Goal: Task Accomplishment & Management: Complete application form

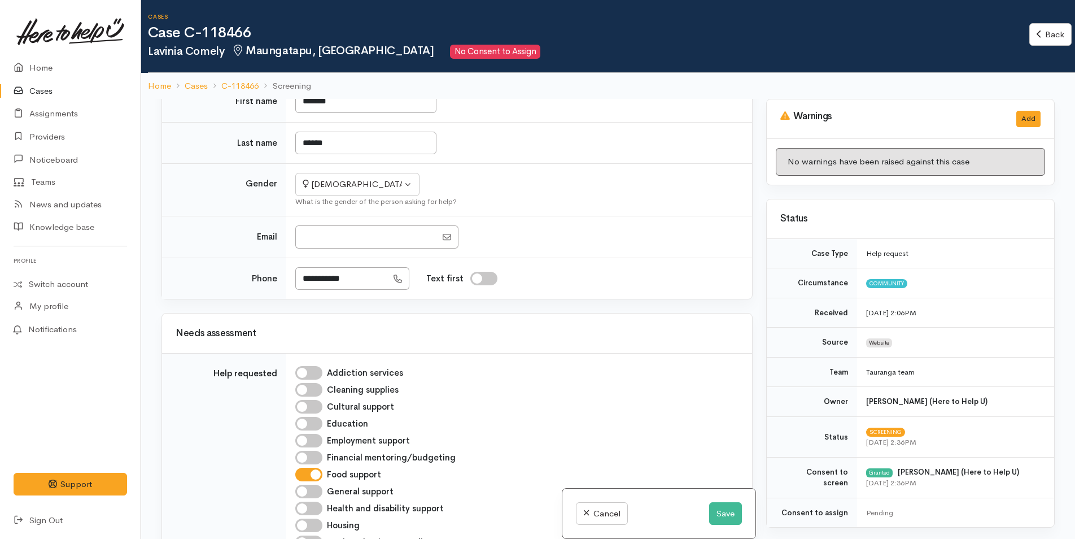
scroll to position [339, 0]
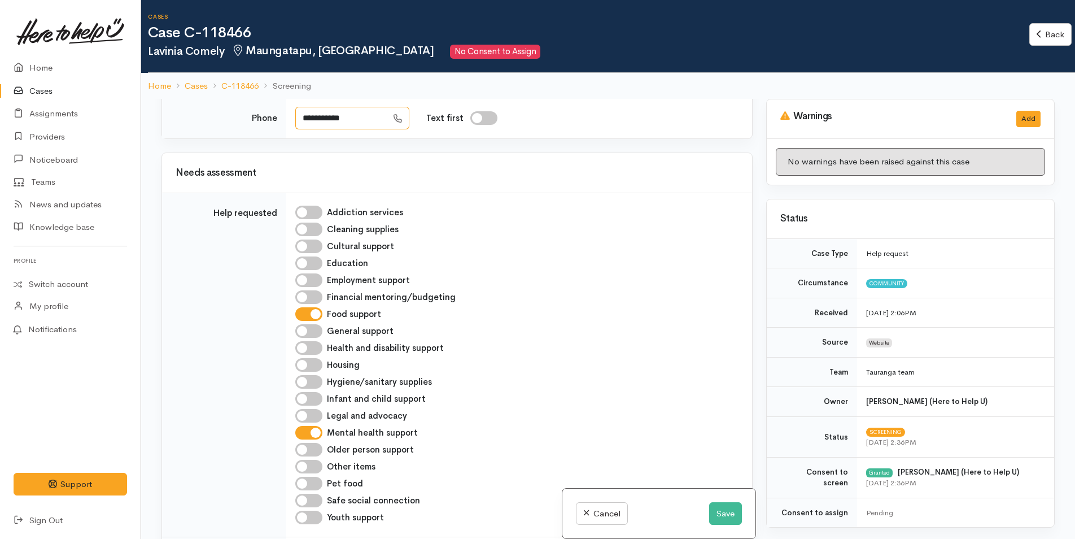
drag, startPoint x: 357, startPoint y: 124, endPoint x: 295, endPoint y: 120, distance: 62.8
click at [295, 120] on td "**********" at bounding box center [519, 117] width 466 height 41
type input "**********"
click at [725, 512] on button "Save" at bounding box center [725, 513] width 33 height 23
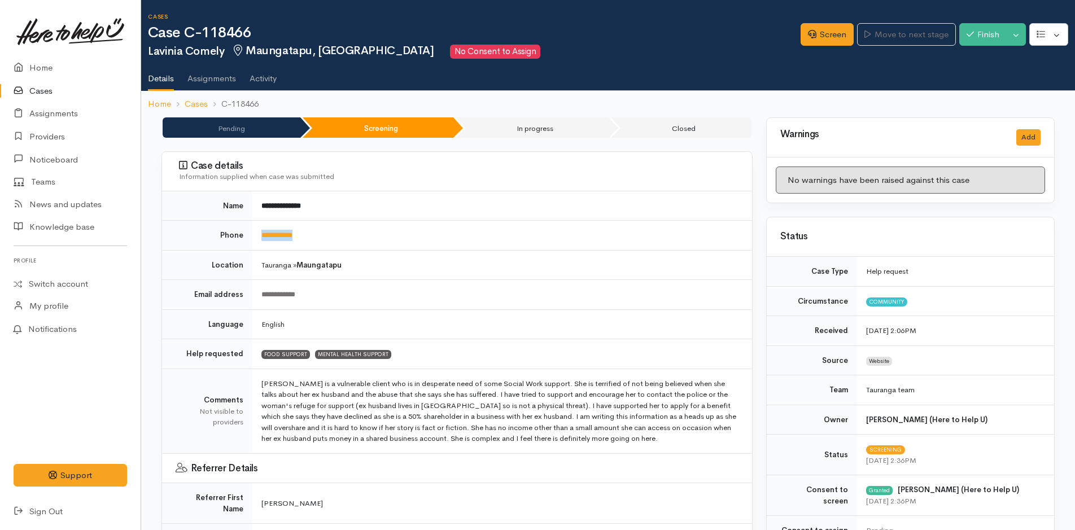
drag, startPoint x: 331, startPoint y: 239, endPoint x: 255, endPoint y: 238, distance: 76.8
click at [255, 238] on td "**********" at bounding box center [502, 236] width 500 height 30
copy link "**********"
click at [828, 32] on link "Screen" at bounding box center [827, 34] width 53 height 23
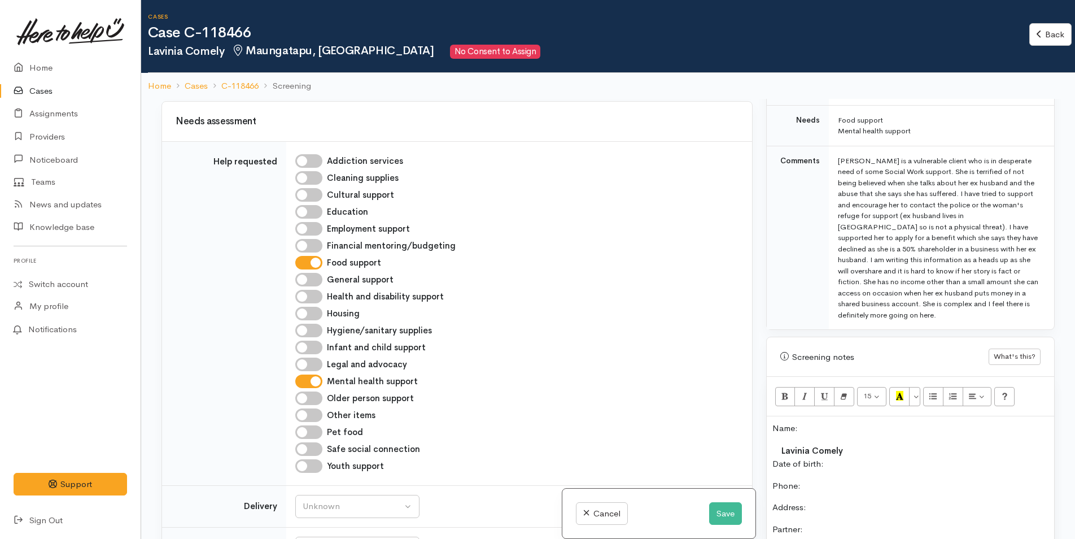
scroll to position [508, 0]
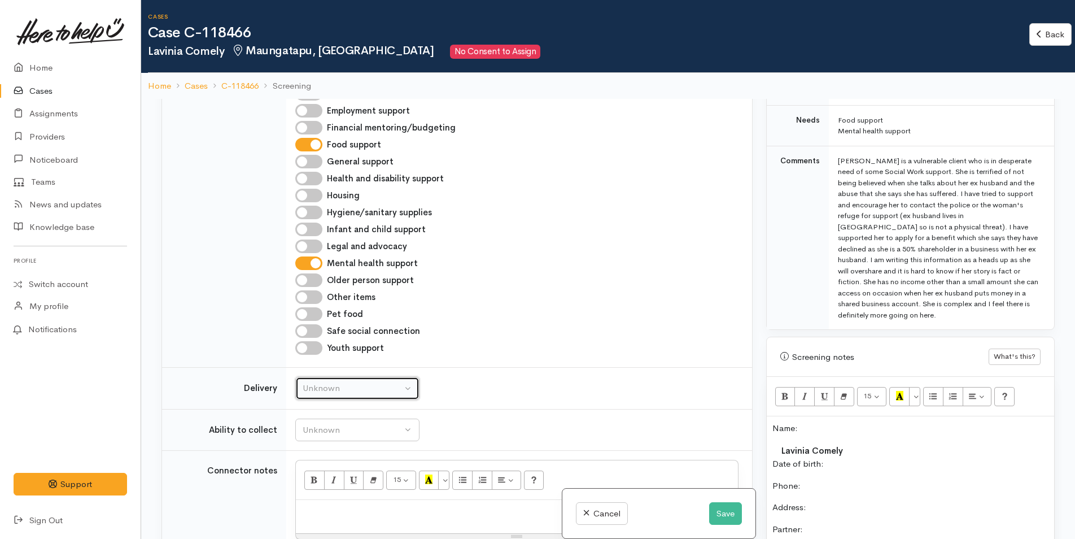
click at [337, 386] on div "Unknown" at bounding box center [352, 388] width 99 height 13
click at [321, 491] on span "No" at bounding box center [315, 493] width 12 height 13
select select "1"
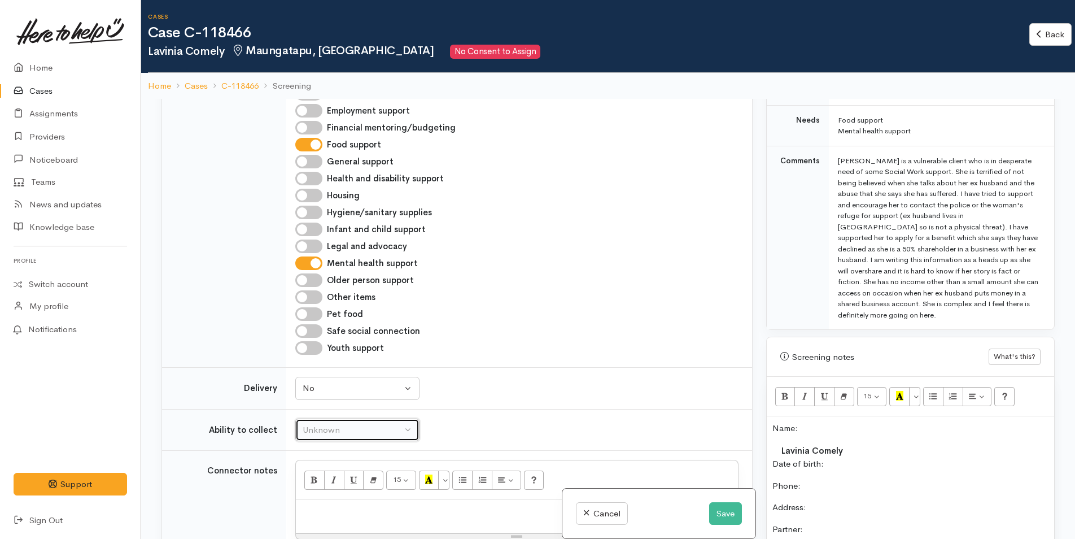
click at [338, 433] on div "Unknown" at bounding box center [352, 429] width 99 height 13
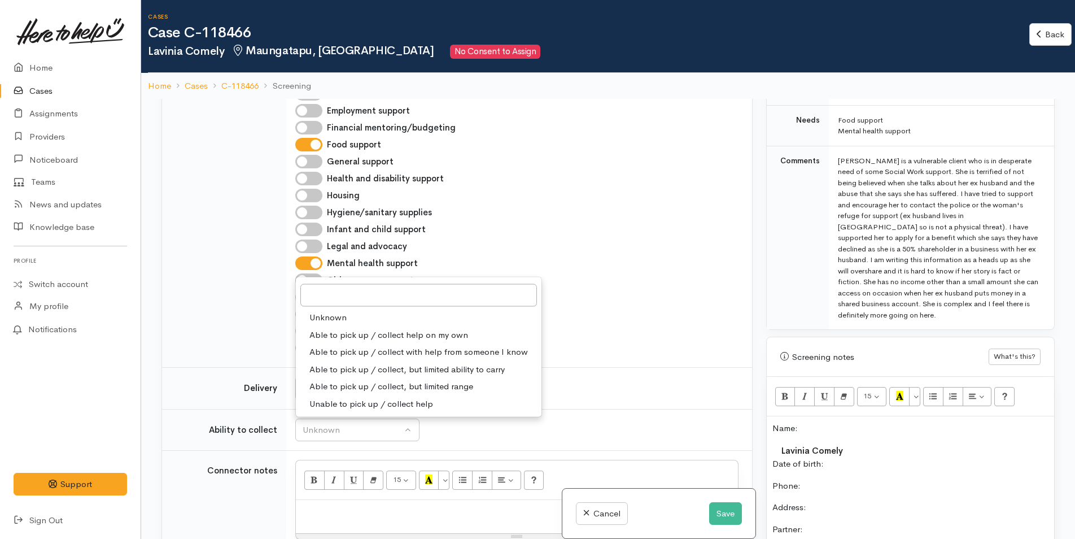
click at [366, 335] on span "Able to pick up / collect help on my own" at bounding box center [388, 334] width 159 height 13
select select "2"
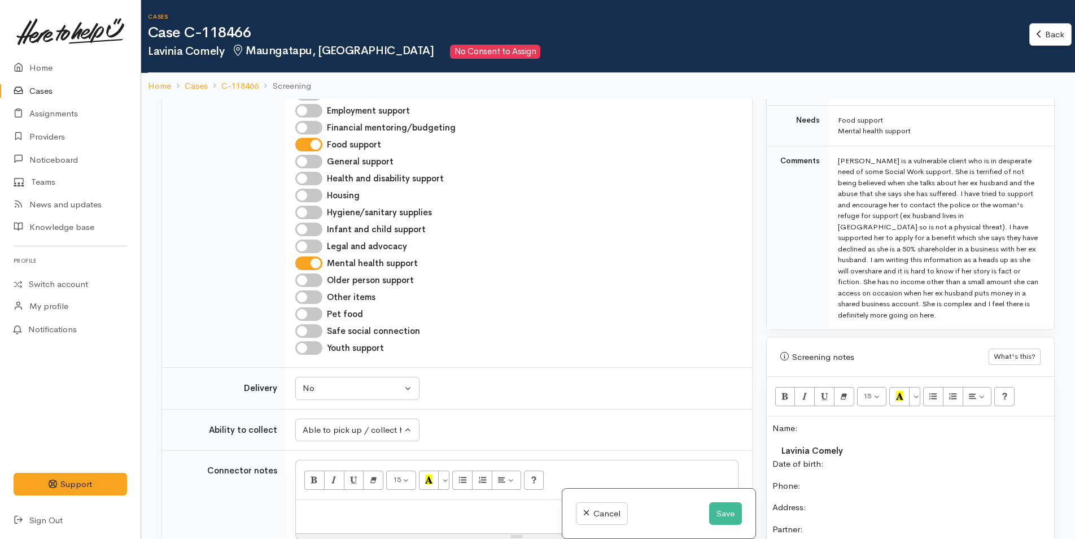
click at [881, 465] on p "Date of birth:" at bounding box center [910, 463] width 276 height 13
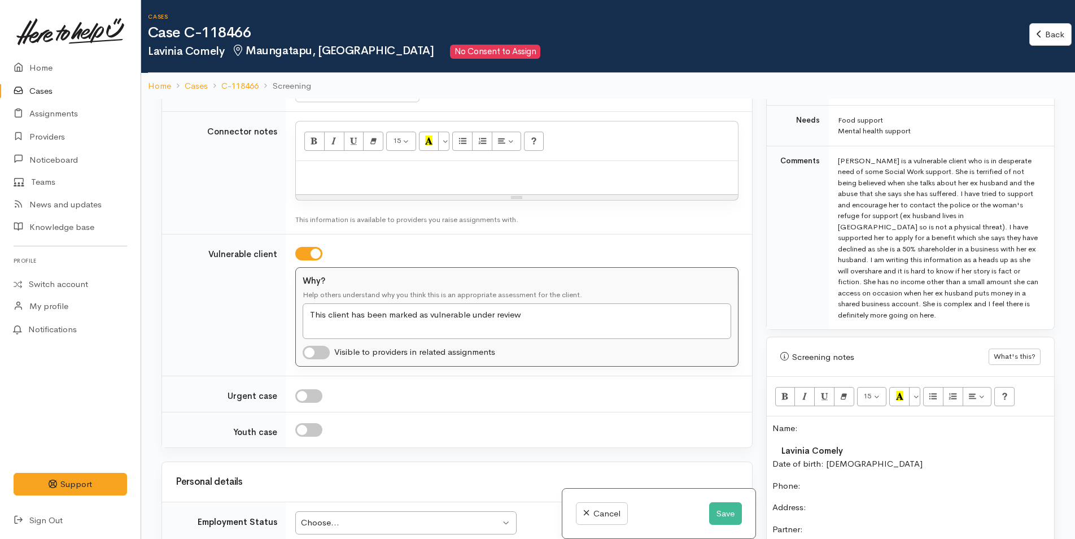
scroll to position [960, 0]
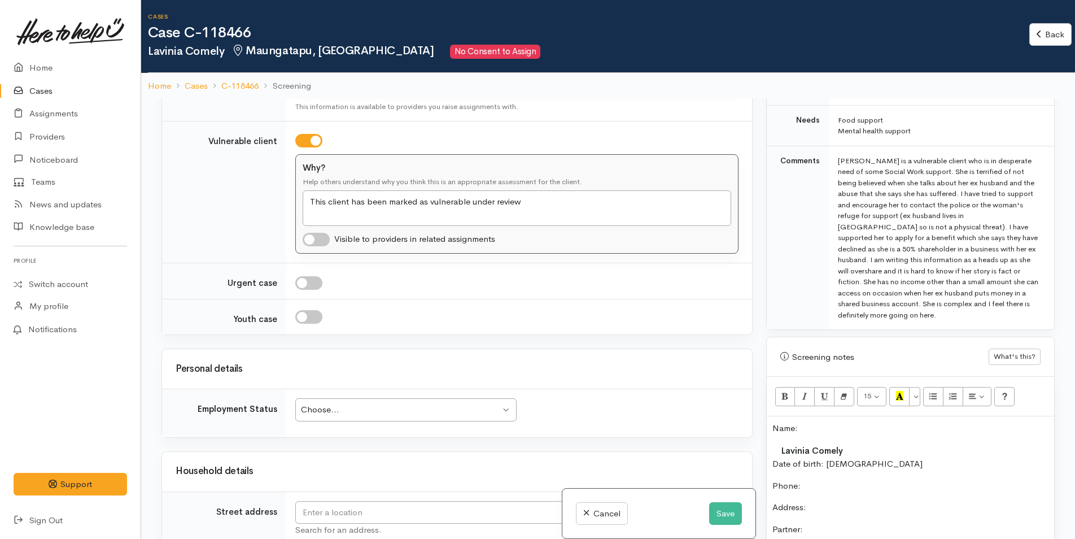
click at [316, 143] on input "checkbox" at bounding box center [308, 141] width 27 height 14
checkbox input "false"
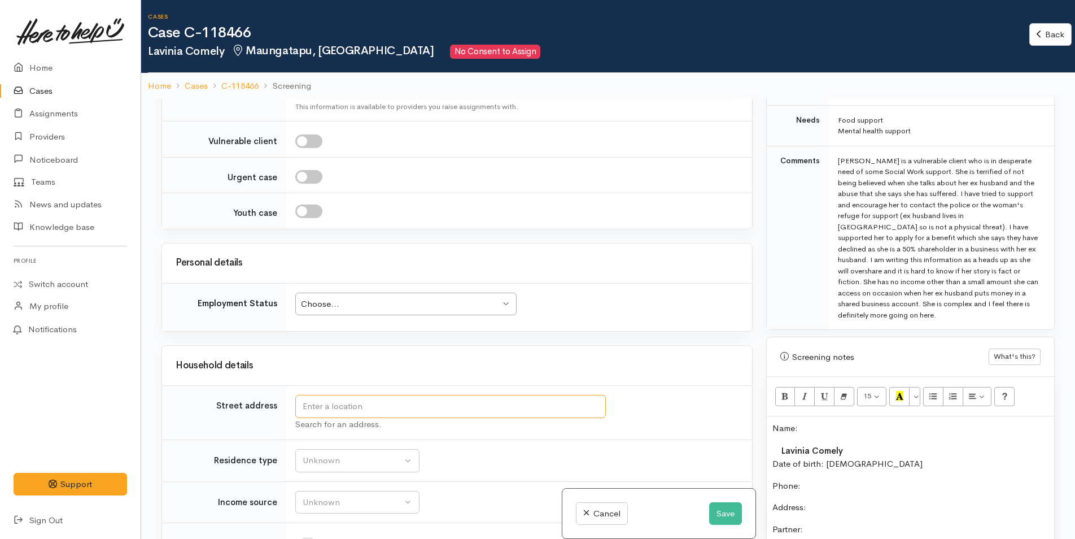
click at [384, 412] on input "text" at bounding box center [450, 406] width 310 height 23
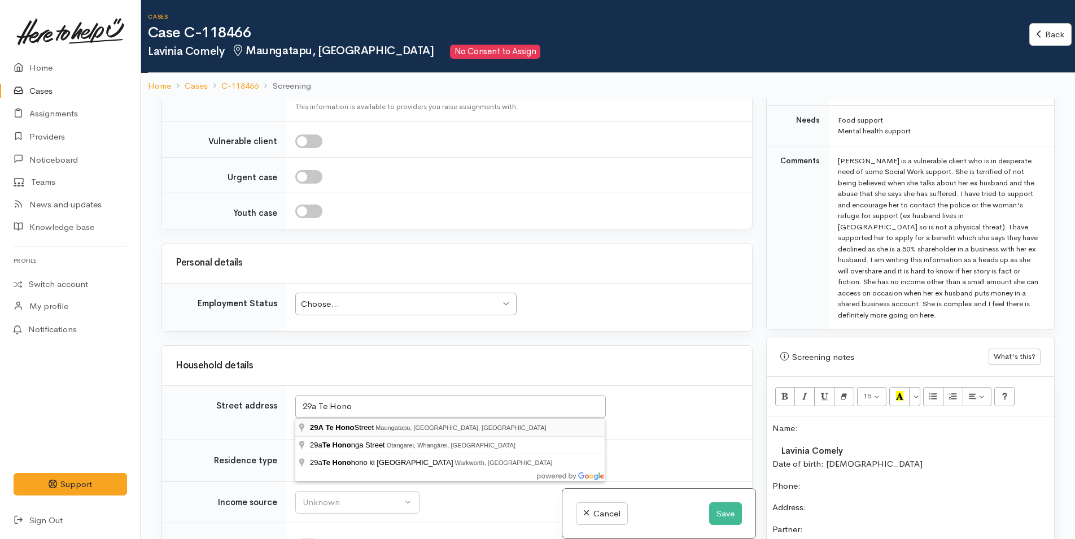
type input "29A Te Hono Street, Maungatapu, Tauranga, New Zealand"
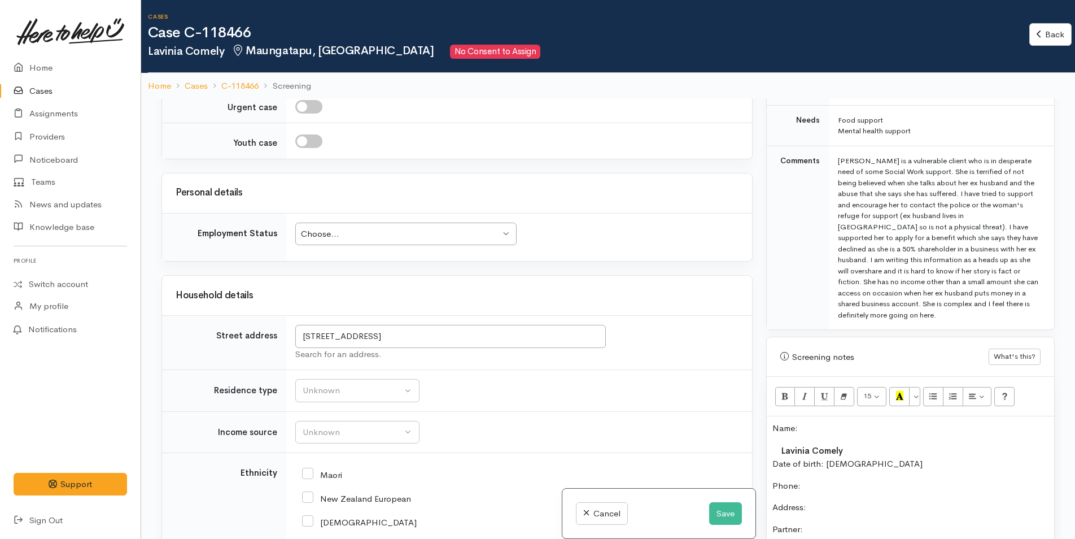
scroll to position [1129, 0]
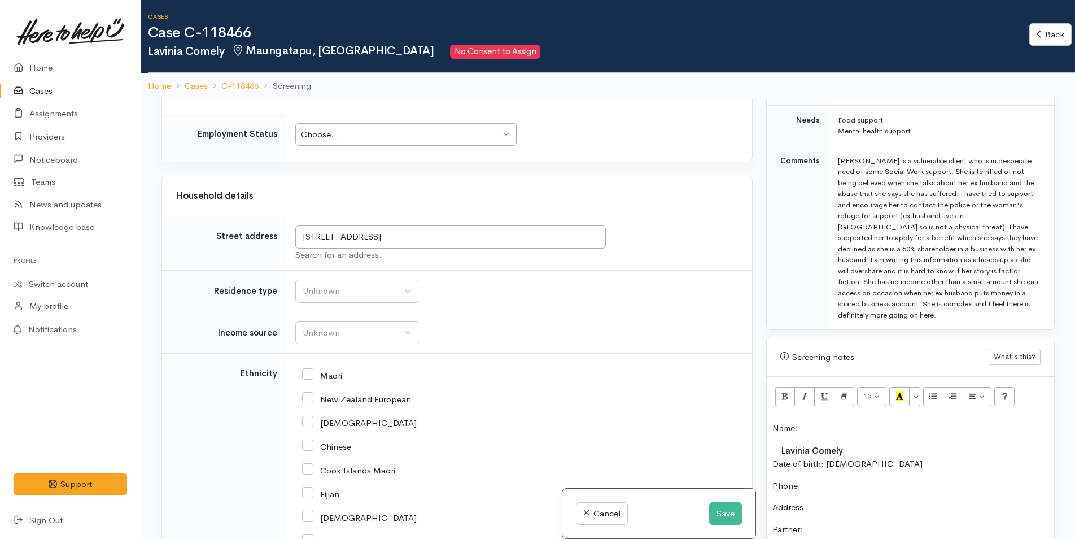
click at [393, 140] on div "Choose..." at bounding box center [400, 134] width 199 height 13
click at [336, 291] on div "Unknown" at bounding box center [352, 291] width 99 height 13
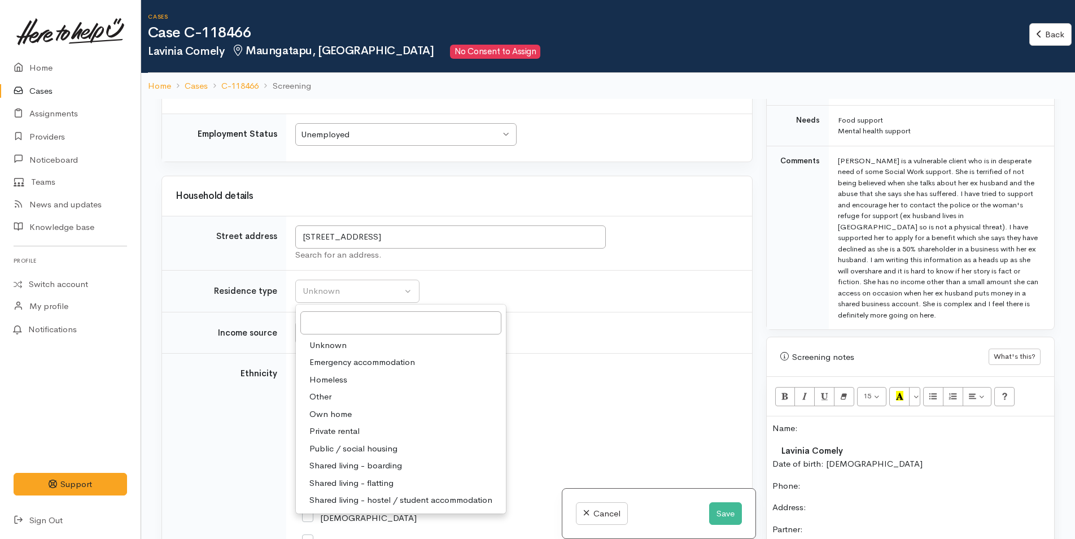
click at [358, 430] on span "Private rental" at bounding box center [334, 431] width 50 height 13
select select "2"
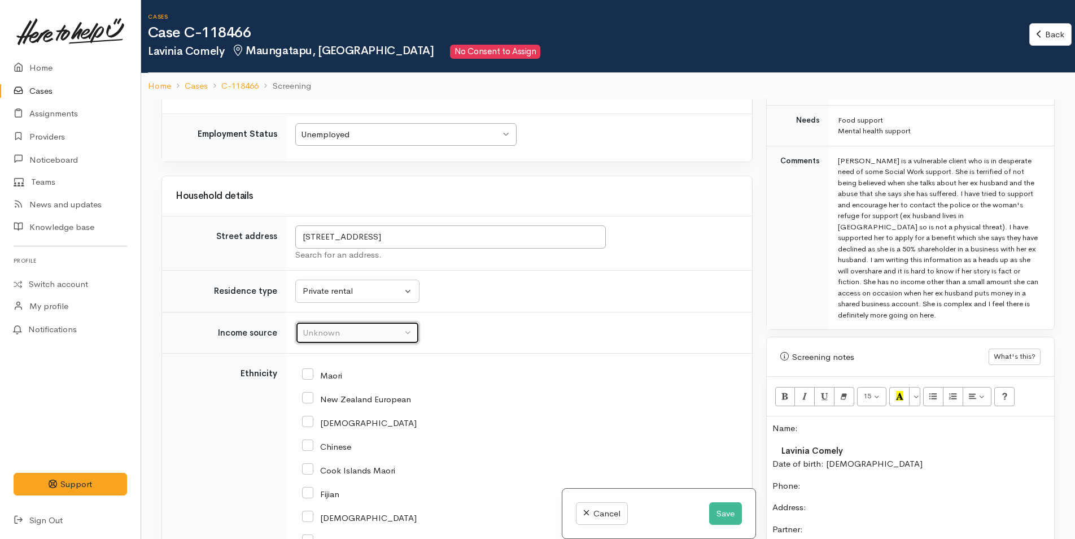
click at [335, 336] on div "Unknown" at bounding box center [352, 332] width 99 height 13
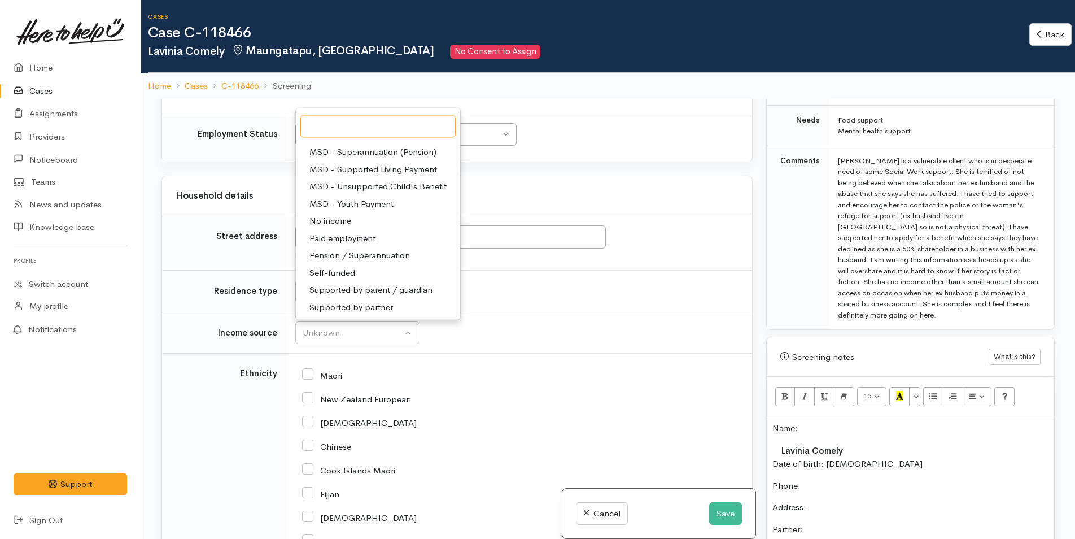
scroll to position [169, 0]
click at [353, 237] on span "Paid employment" at bounding box center [342, 237] width 66 height 13
select select "1"
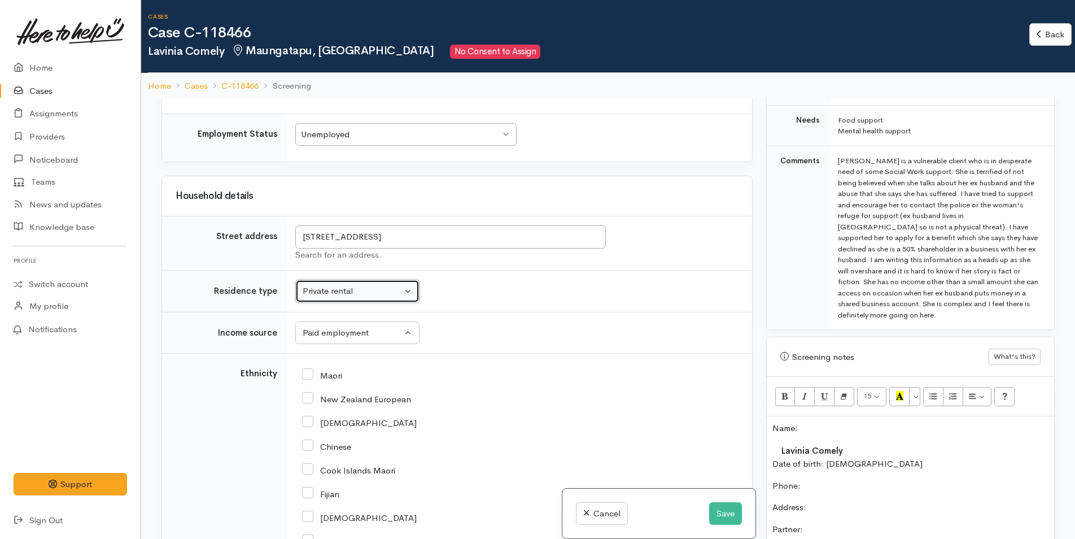
click at [347, 289] on div "Private rental" at bounding box center [352, 291] width 99 height 13
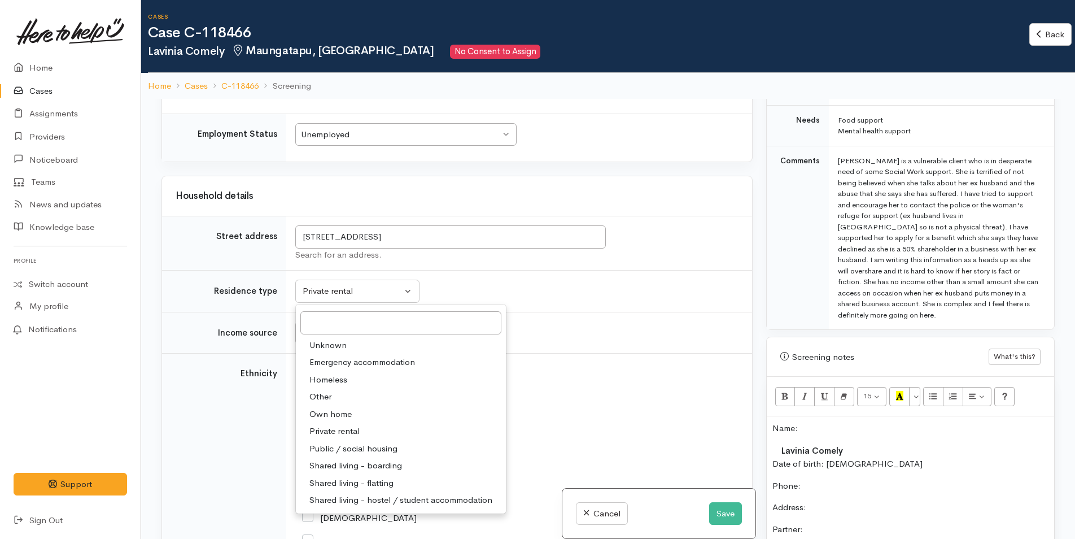
click at [345, 413] on span "Own home" at bounding box center [330, 414] width 42 height 13
select select "1"
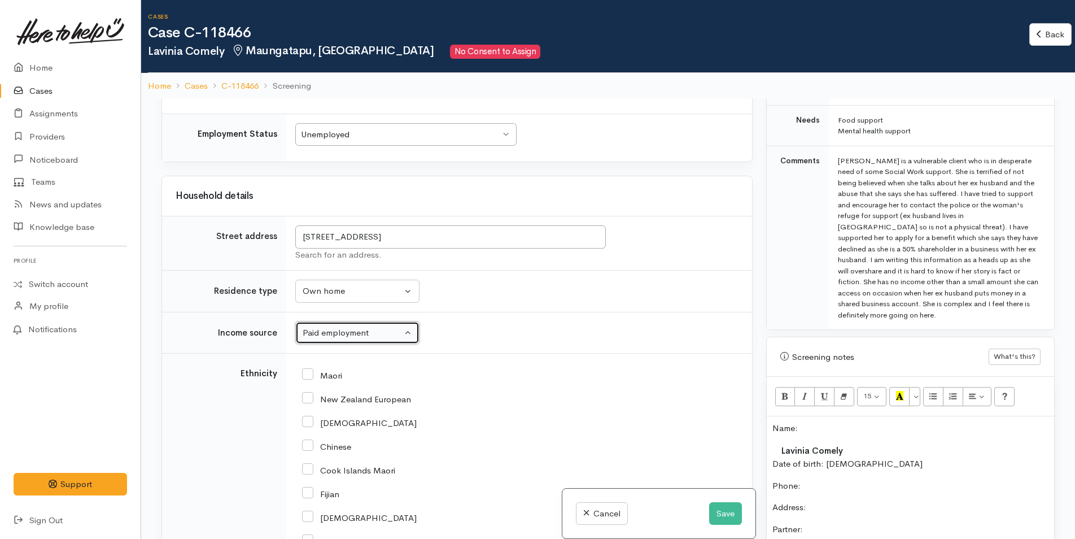
click at [355, 331] on div "Paid employment" at bounding box center [352, 332] width 99 height 13
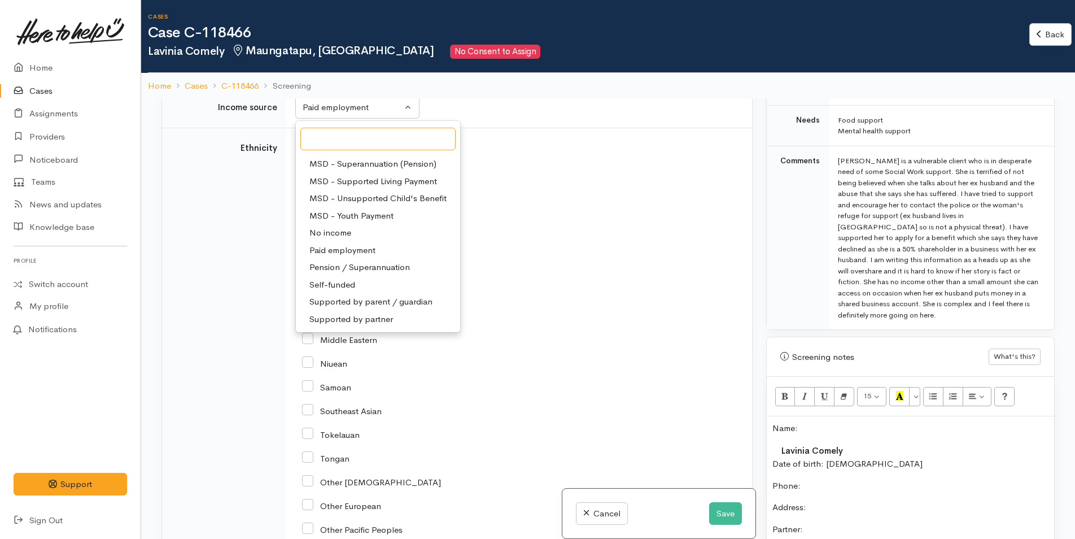
scroll to position [1355, 0]
click at [340, 229] on span "No income" at bounding box center [330, 232] width 42 height 13
select select "5"
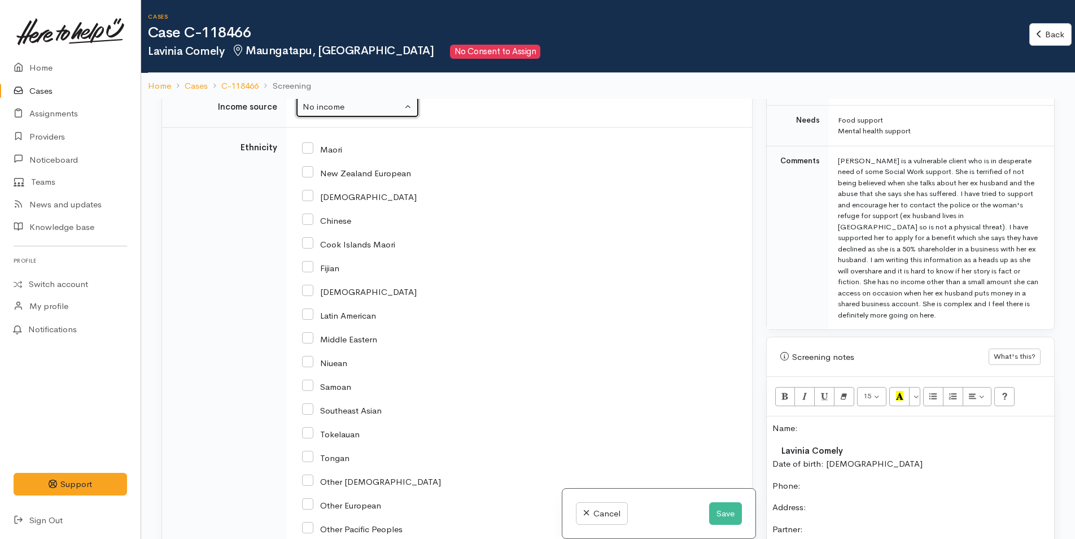
scroll to position [1351, 0]
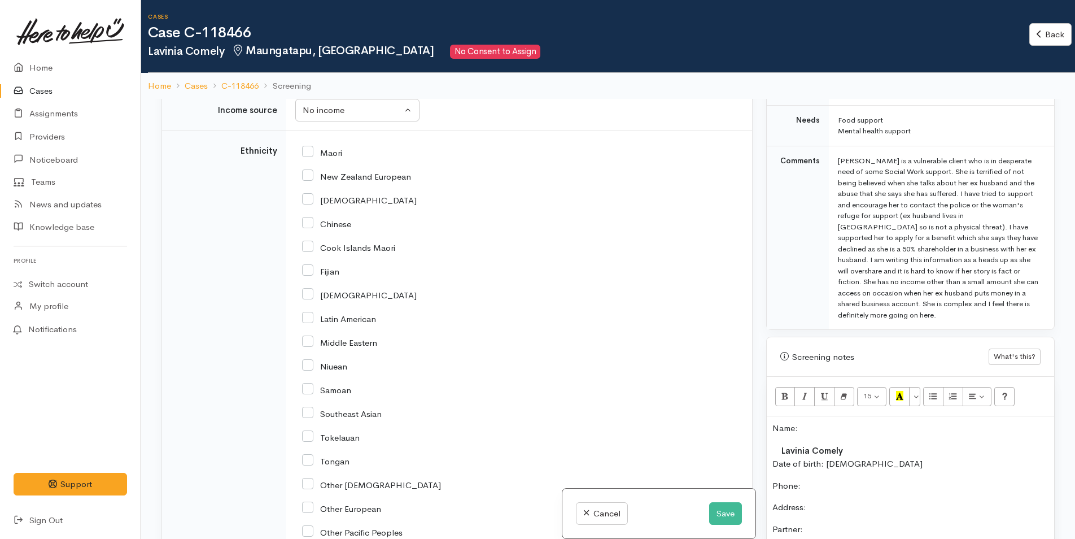
click at [312, 177] on input "New Zealand European" at bounding box center [356, 175] width 109 height 10
checkbox input "true"
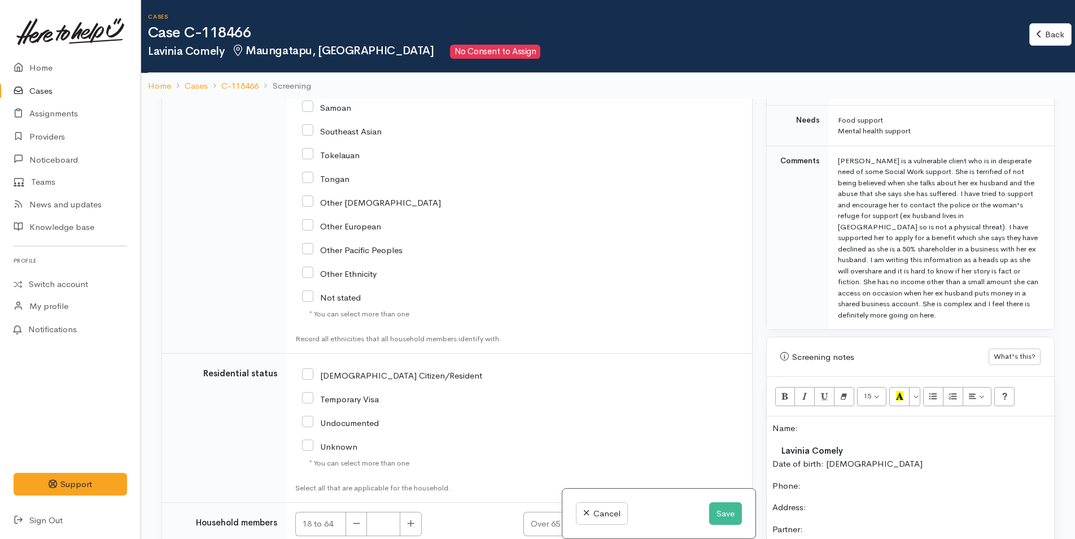
scroll to position [1749, 0]
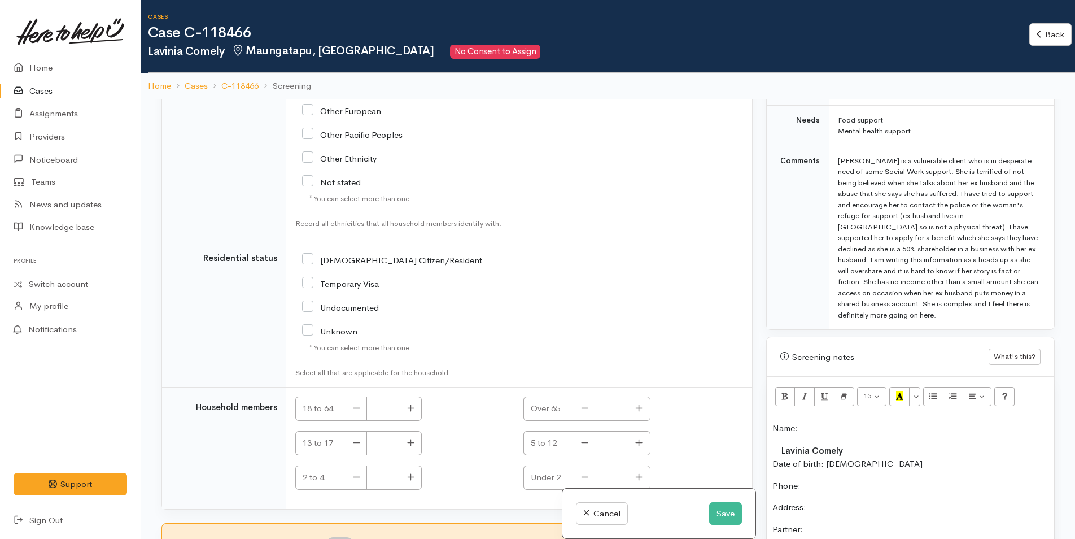
click at [305, 256] on input "NZ Citizen/Resident" at bounding box center [392, 259] width 180 height 10
checkbox input "true"
click at [412, 397] on button "button" at bounding box center [411, 408] width 22 height 24
type input "1"
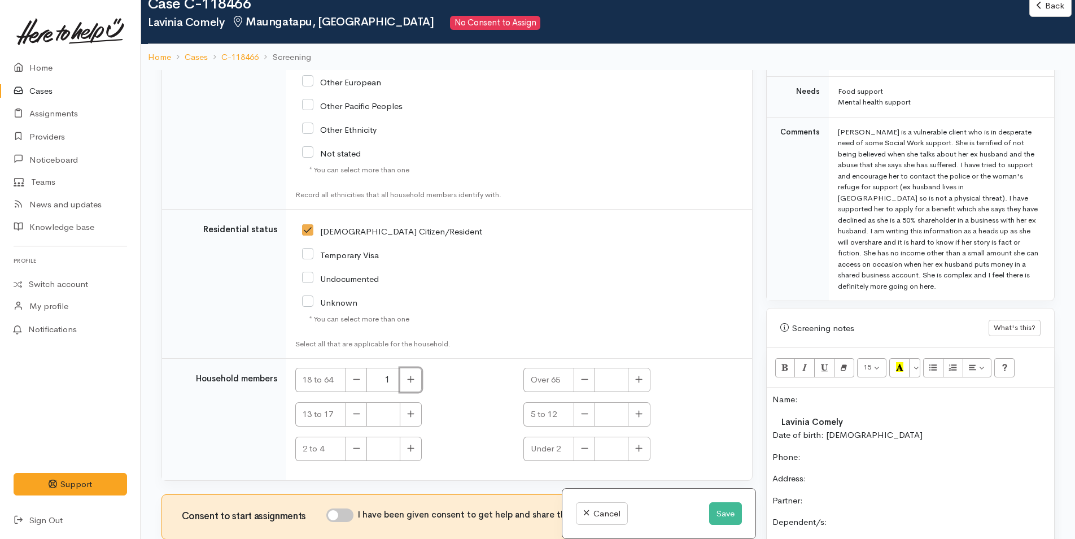
scroll to position [99, 0]
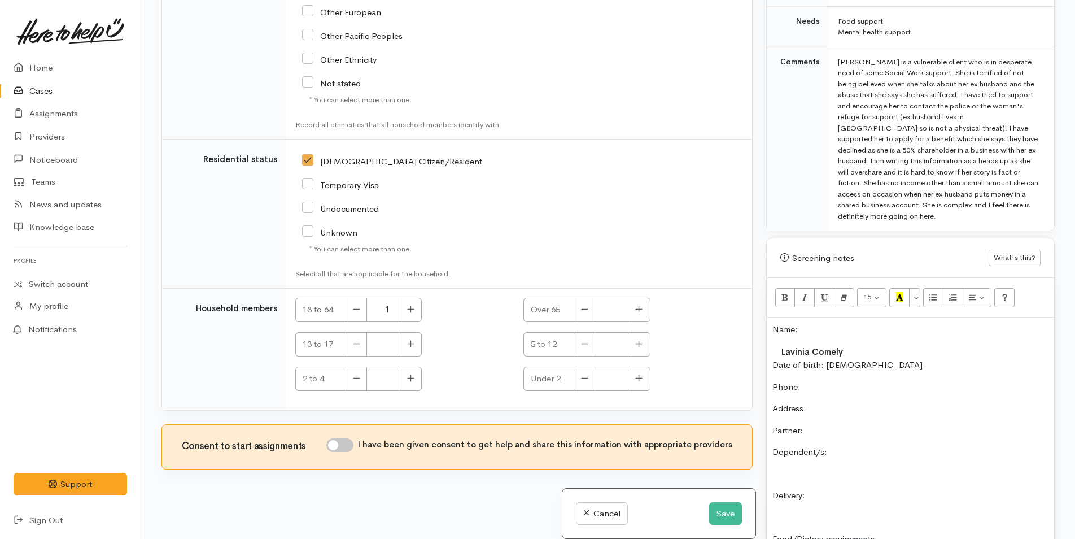
click at [350, 446] on input "I have been given consent to get help and share this information with appropria…" at bounding box center [339, 445] width 27 height 14
checkbox input "true"
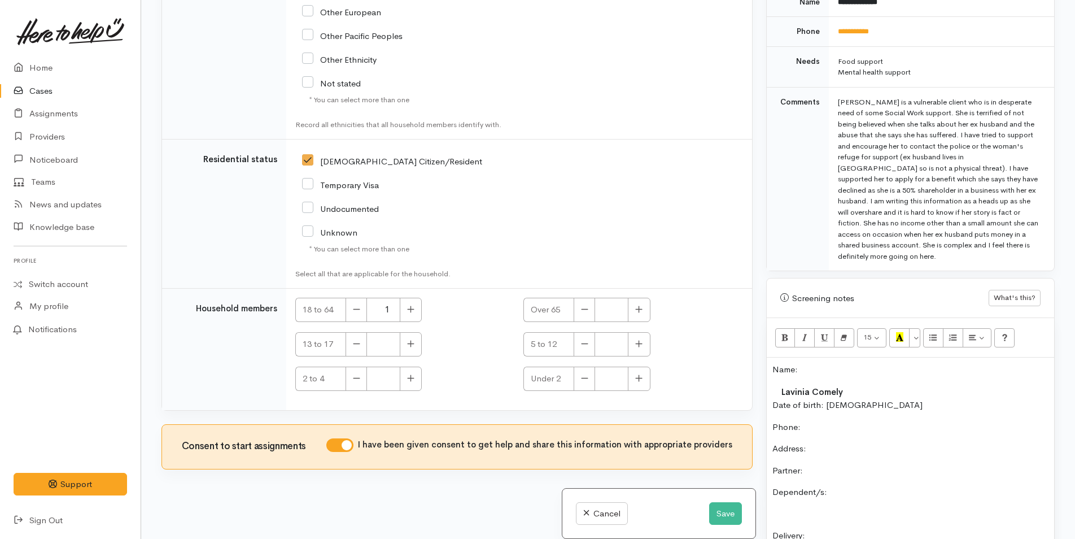
scroll to position [452, 0]
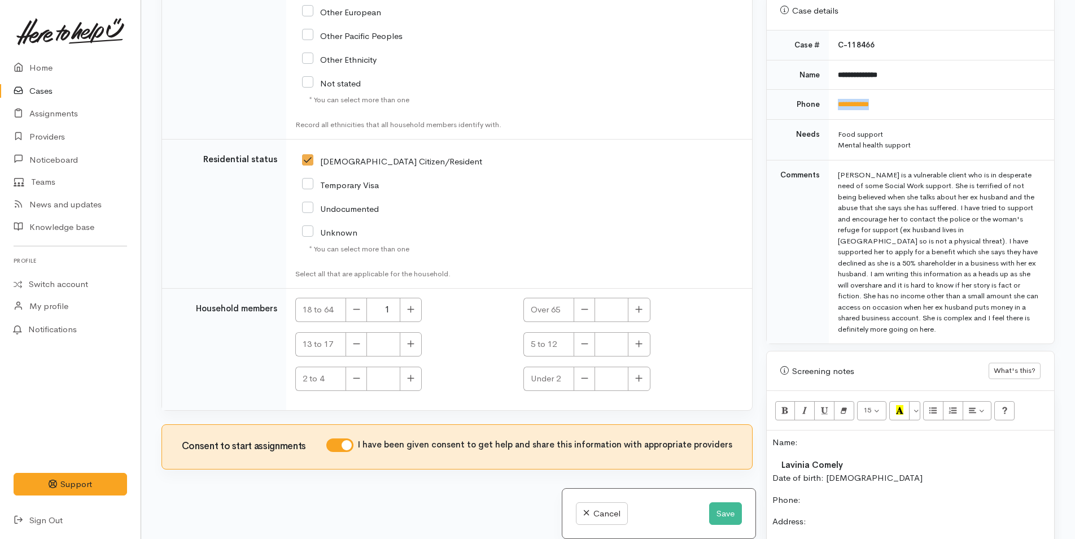
drag, startPoint x: 890, startPoint y: 98, endPoint x: 826, endPoint y: 106, distance: 64.4
click at [826, 106] on tr "**********" at bounding box center [910, 105] width 287 height 30
copy tr "**********"
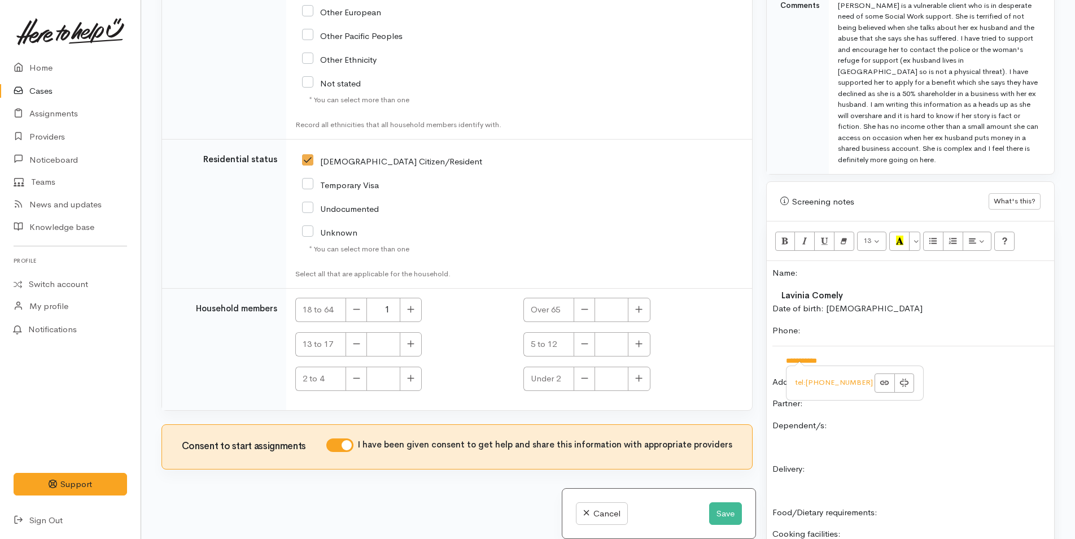
click at [910, 451] on p at bounding box center [910, 446] width 276 height 13
click at [884, 399] on p "Partner:" at bounding box center [910, 403] width 276 height 13
click at [886, 425] on p "Dependent/s:" at bounding box center [910, 425] width 276 height 13
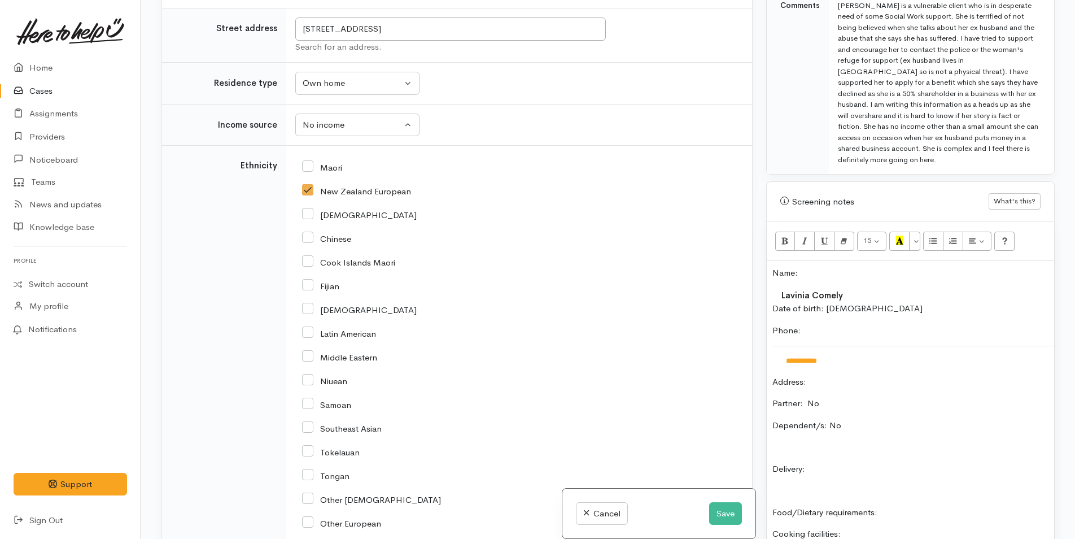
scroll to position [1128, 0]
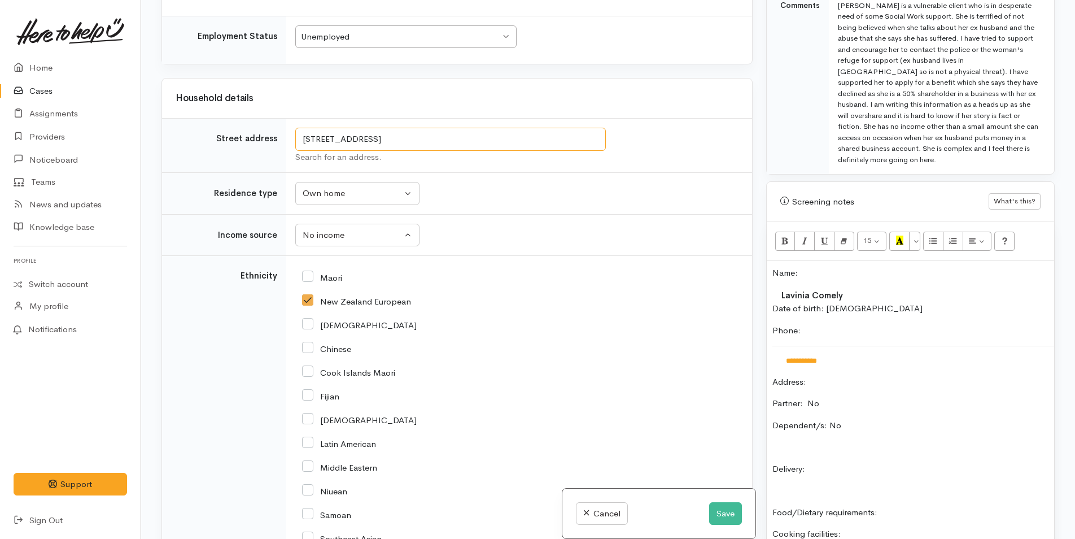
drag, startPoint x: 550, startPoint y: 144, endPoint x: 235, endPoint y: 146, distance: 315.0
click at [235, 146] on tr "Street address 29A Te Hono Street, Maungatapu, Tauranga, New Zealand Search for…" at bounding box center [457, 146] width 590 height 54
click at [833, 373] on td "**********" at bounding box center [913, 360] width 283 height 29
click at [883, 313] on p "Date of birth: 14/3/1964" at bounding box center [910, 308] width 276 height 13
click at [854, 392] on div "**********" at bounding box center [910, 462] width 287 height 403
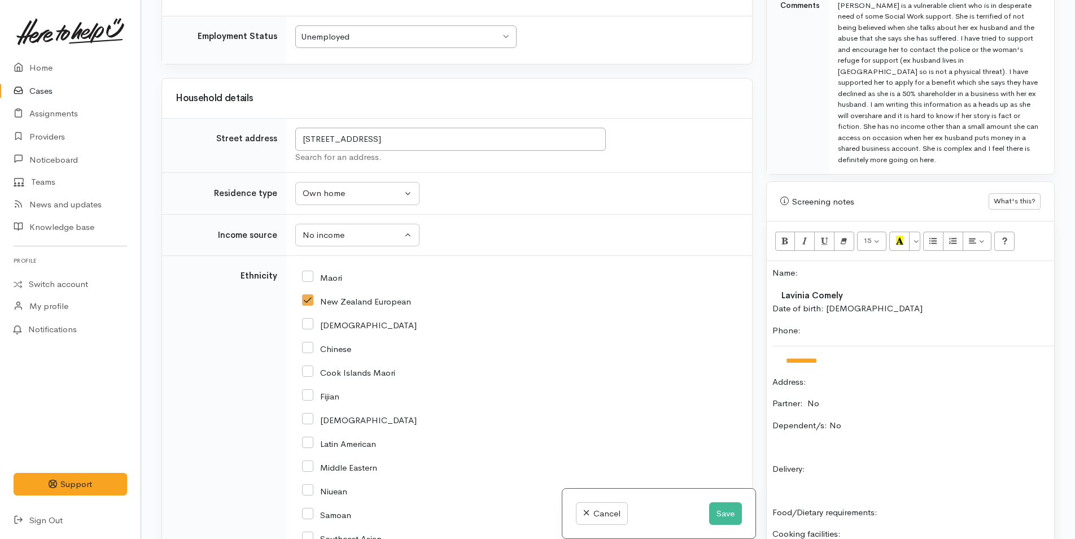
click at [854, 371] on td "**********" at bounding box center [913, 360] width 283 height 29
click at [914, 307] on p "Date of birth: 14/3/1964" at bounding box center [910, 308] width 276 height 13
click at [811, 384] on p "Address:" at bounding box center [910, 381] width 276 height 13
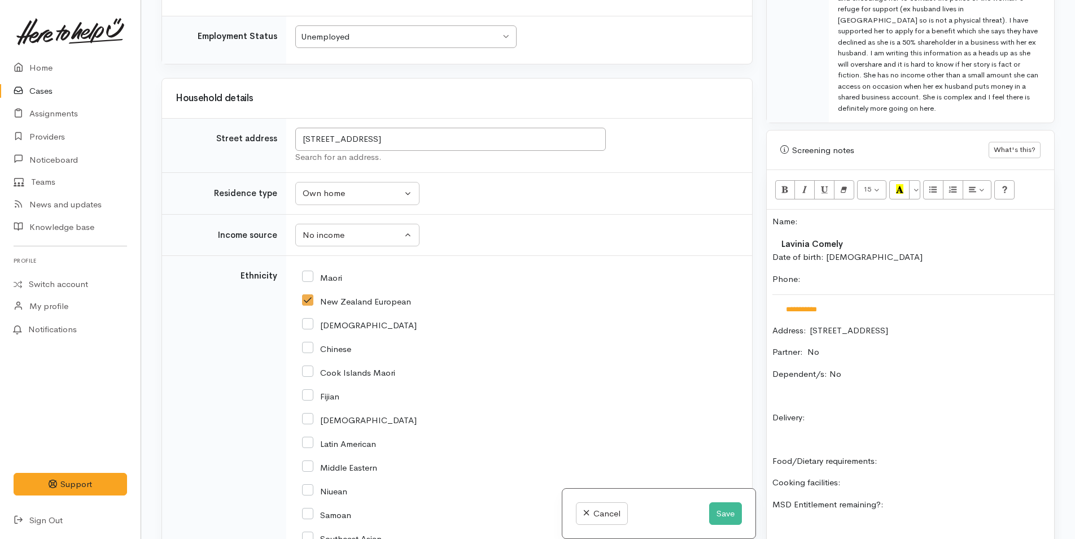
scroll to position [734, 0]
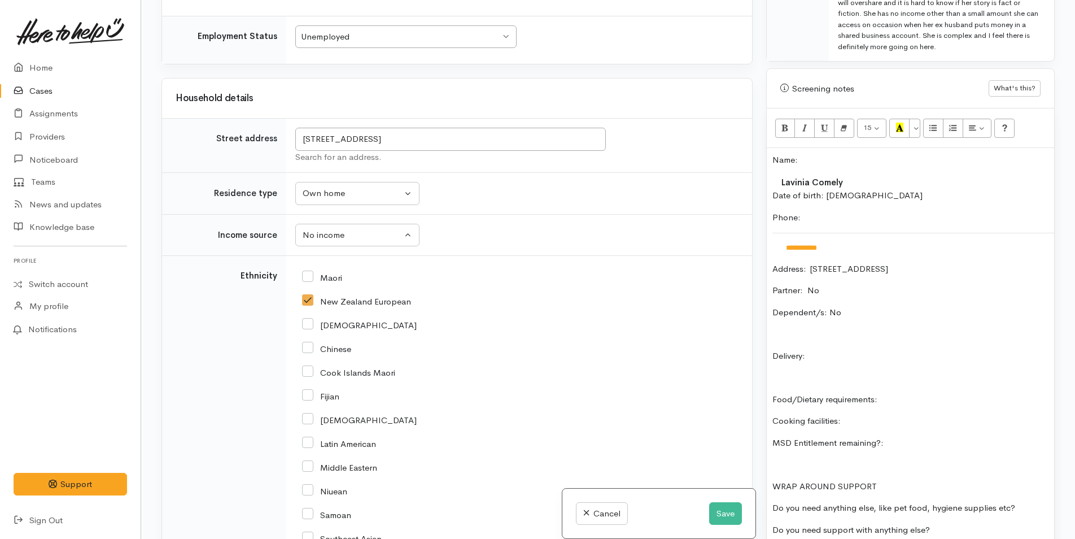
click at [844, 357] on p "Delivery:" at bounding box center [910, 355] width 276 height 13
click at [934, 386] on div "**********" at bounding box center [910, 349] width 287 height 403
click at [913, 417] on p "Cooking facilities:" at bounding box center [910, 420] width 276 height 13
click at [922, 446] on p "MSD Entitlement remaining?:" at bounding box center [910, 442] width 276 height 13
click at [963, 387] on div "**********" at bounding box center [910, 349] width 287 height 403
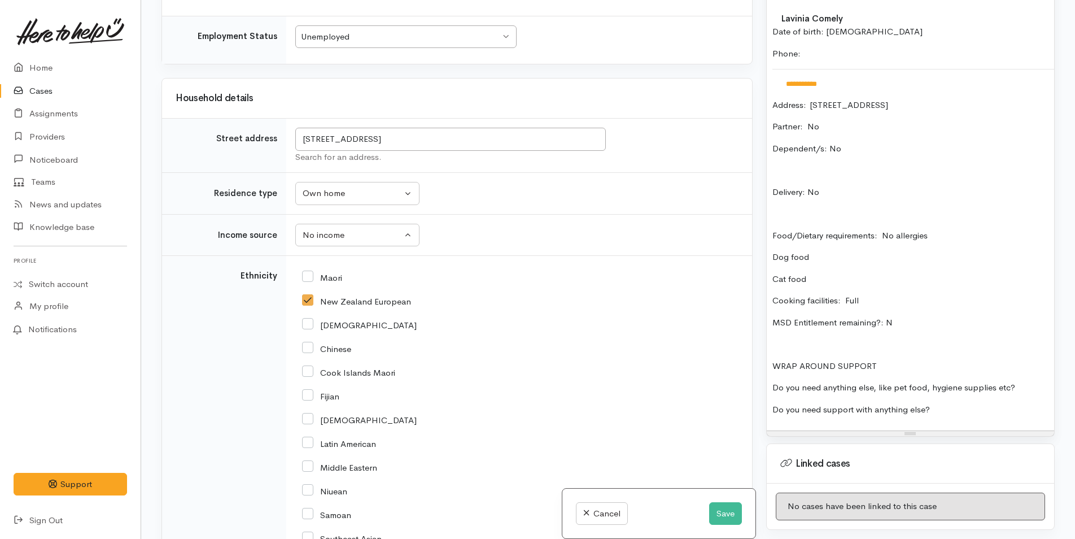
scroll to position [903, 0]
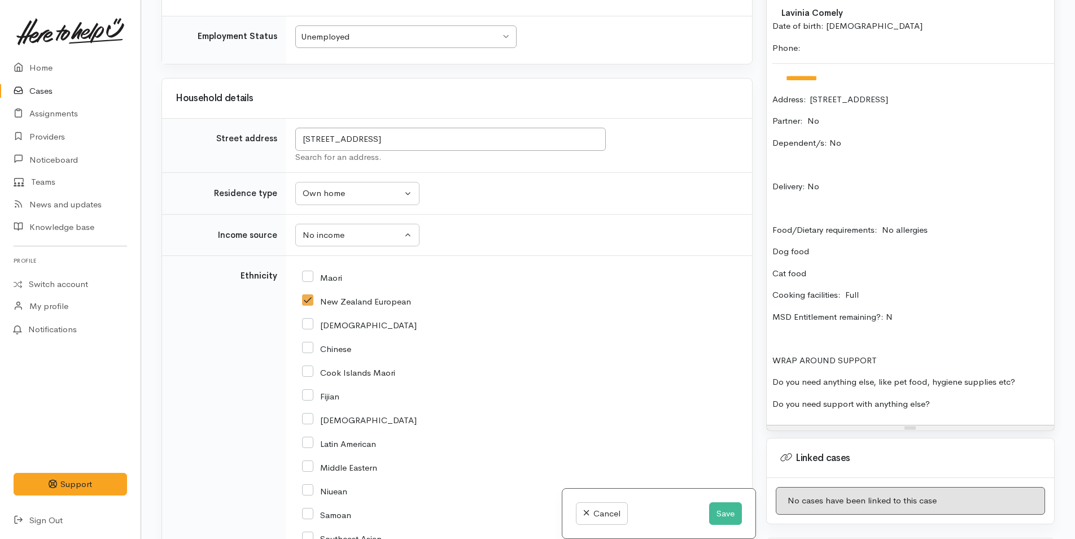
click at [1035, 380] on p "Do you need anything else, like pet food, hygiene supplies etc?" at bounding box center [910, 381] width 276 height 13
click at [973, 397] on p "Do you need support with anything else?" at bounding box center [910, 403] width 276 height 13
click at [815, 270] on p "Cat food" at bounding box center [910, 273] width 276 height 13
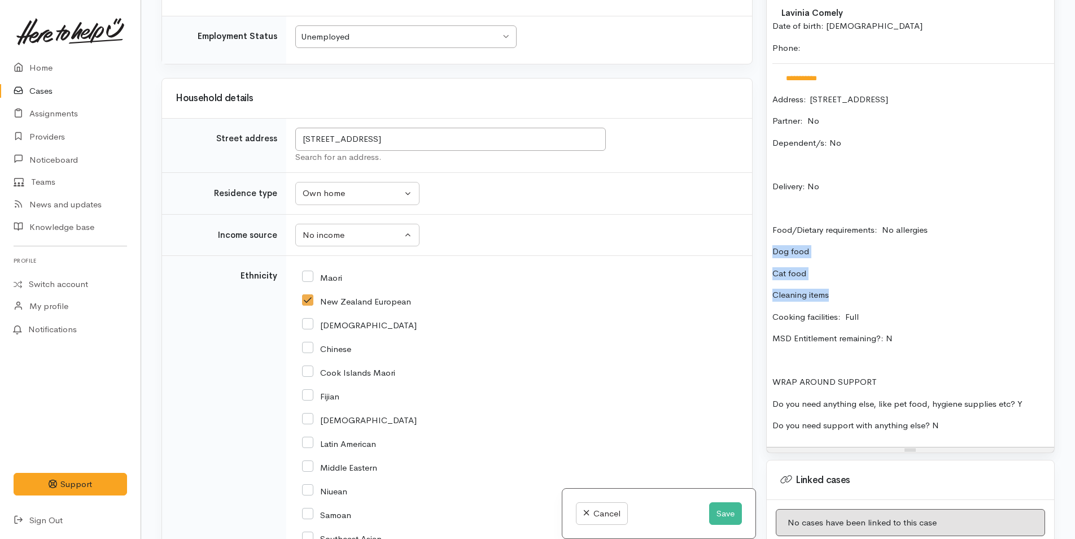
drag, startPoint x: 843, startPoint y: 298, endPoint x: 756, endPoint y: 249, distance: 99.6
click at [756, 249] on div "Related cases There are no other cases from the same person found. Manually lin…" at bounding box center [608, 269] width 907 height 539
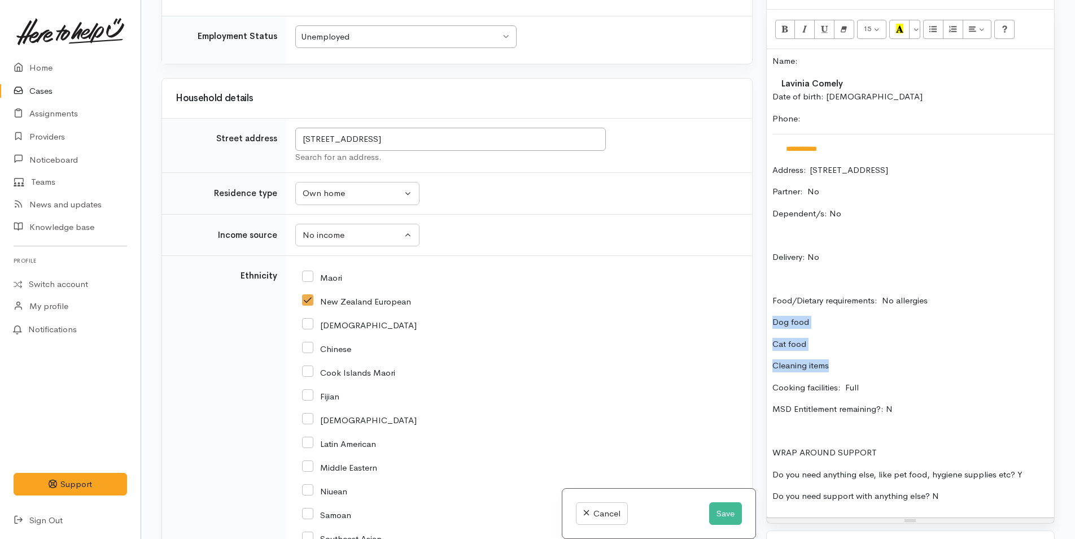
scroll to position [734, 0]
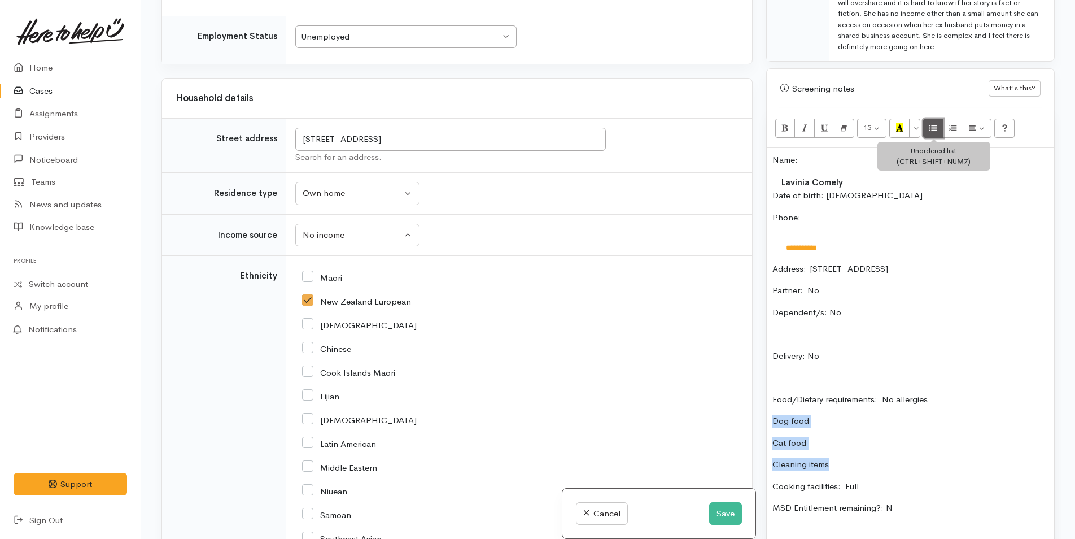
click at [931, 130] on icon "Unordered list (CTRL+SHIFT+NUM7)" at bounding box center [932, 128] width 7 height 10
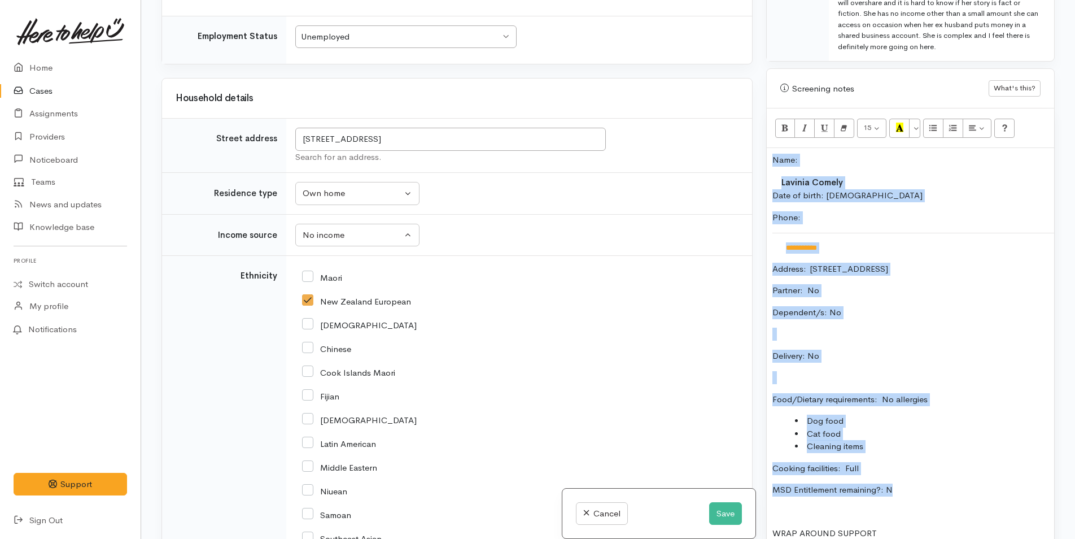
drag, startPoint x: 912, startPoint y: 483, endPoint x: 763, endPoint y: 143, distance: 371.8
click at [763, 143] on div "Warnings Add No warnings have been raised against this case Add Warning Title ●…" at bounding box center [910, 269] width 302 height 539
copy div "**********"
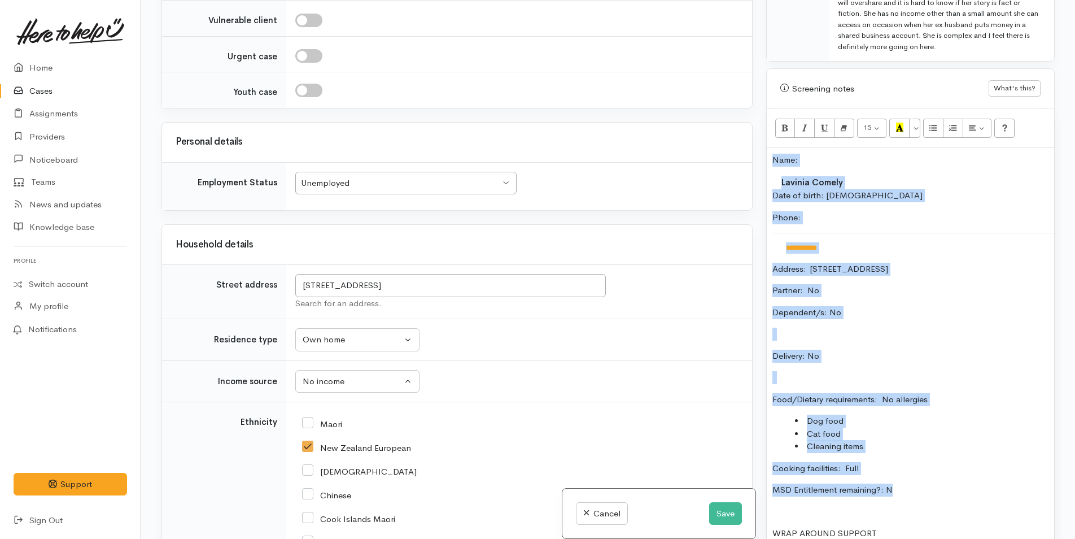
scroll to position [789, 0]
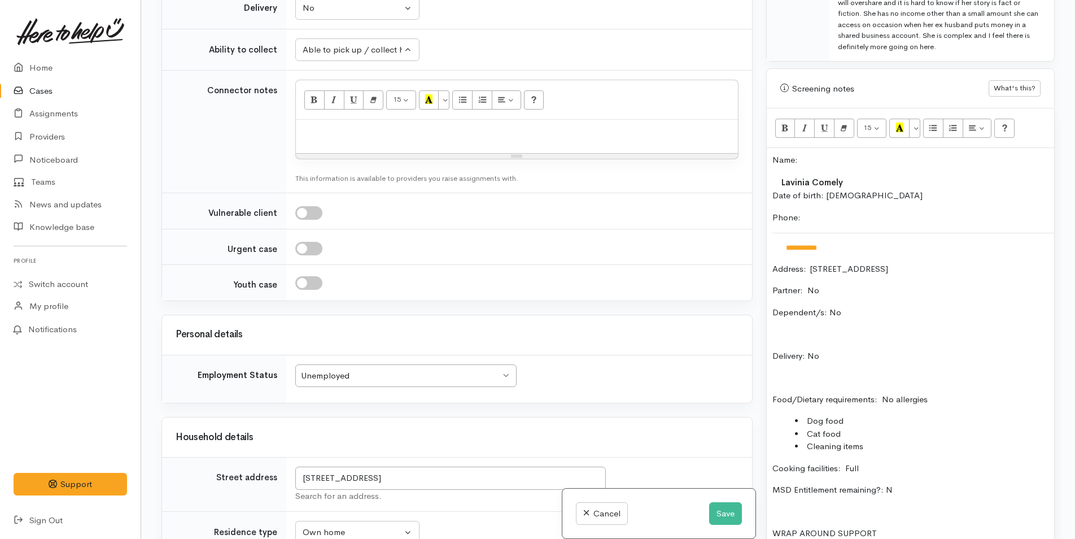
click at [343, 133] on p at bounding box center [516, 131] width 431 height 13
paste div
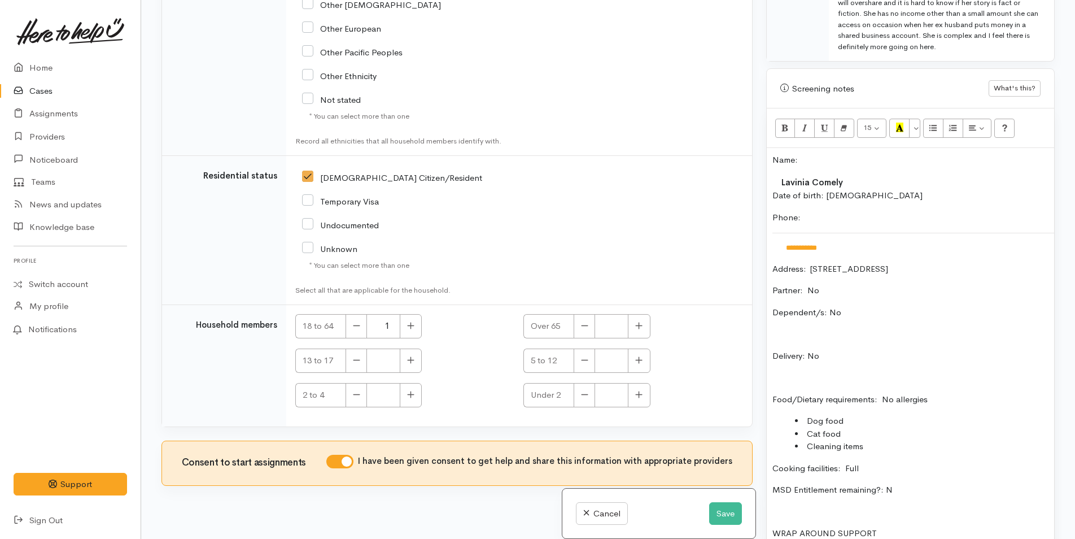
scroll to position [2079, 0]
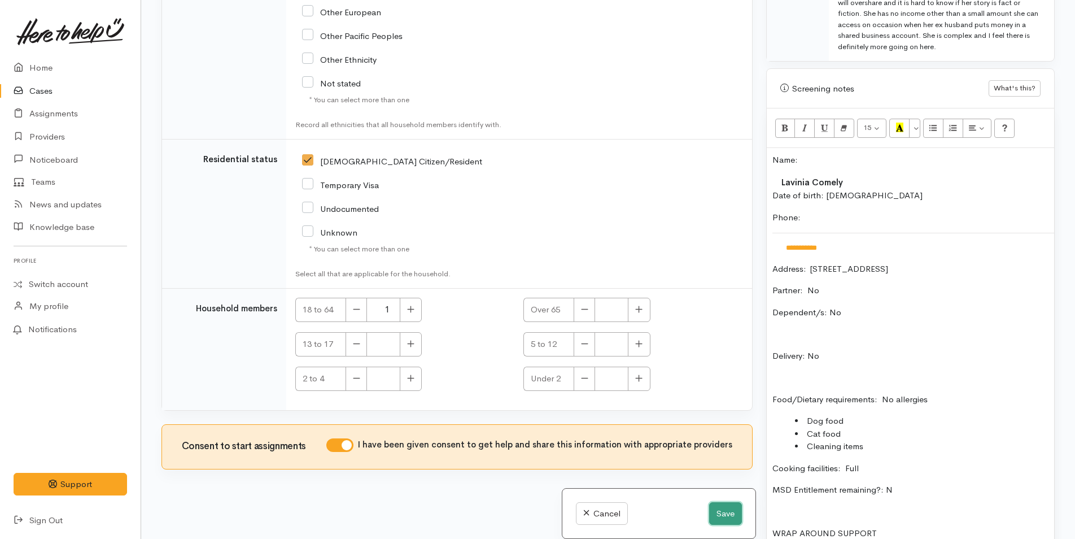
click at [723, 508] on button "Save" at bounding box center [725, 513] width 33 height 23
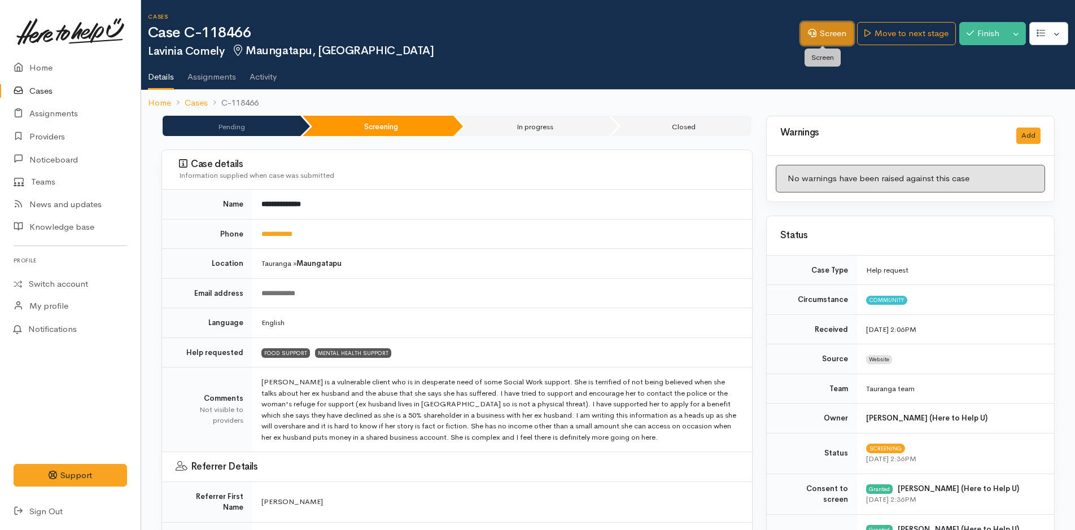
click at [831, 27] on link "Screen" at bounding box center [827, 33] width 53 height 23
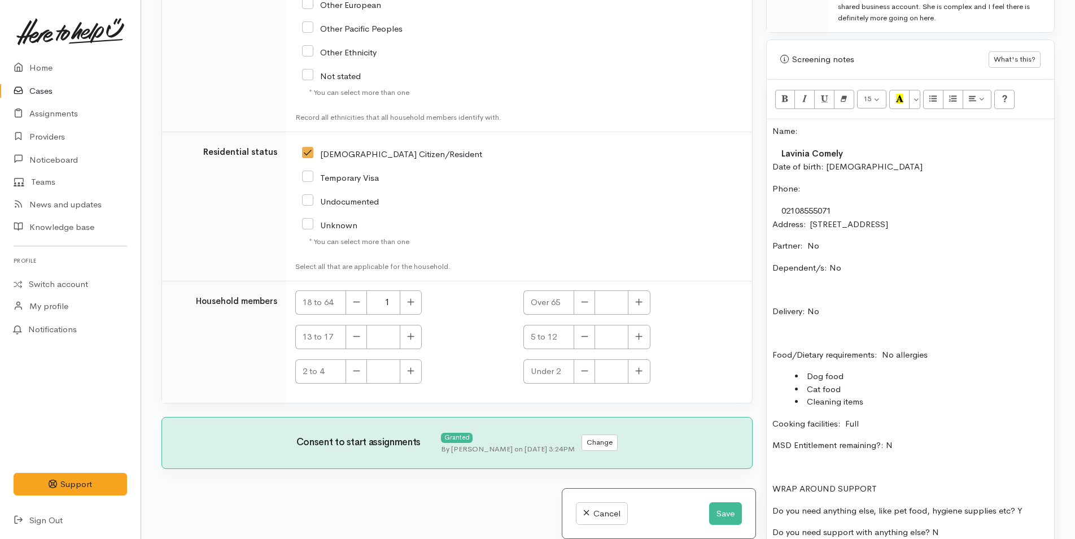
scroll to position [847, 0]
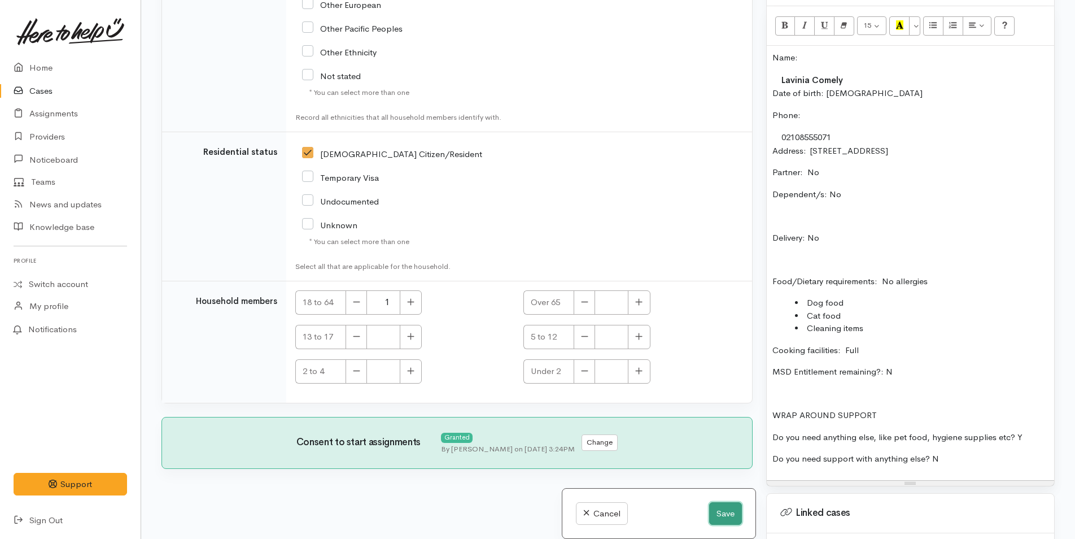
click at [725, 511] on button "Save" at bounding box center [725, 513] width 33 height 23
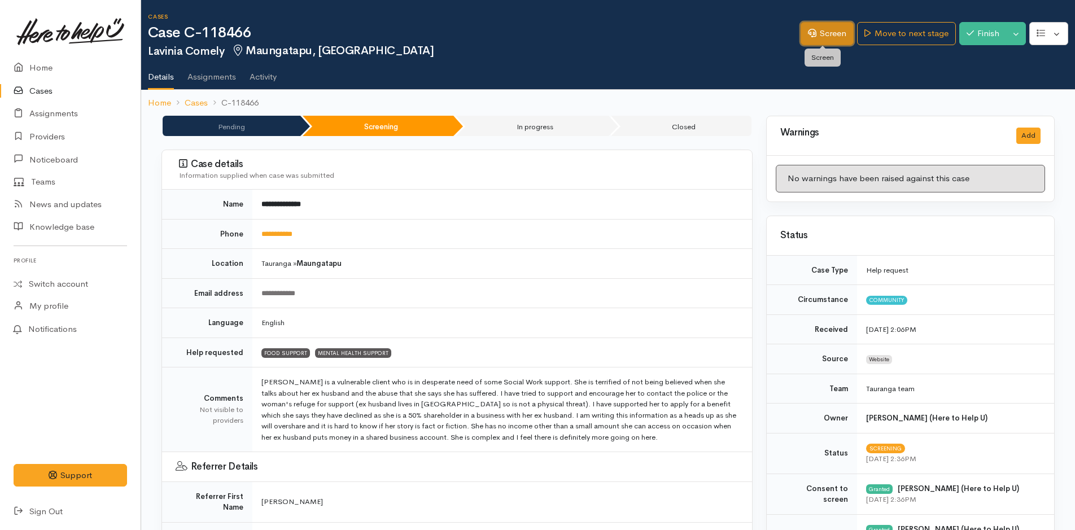
click at [823, 24] on link "Screen" at bounding box center [827, 33] width 53 height 23
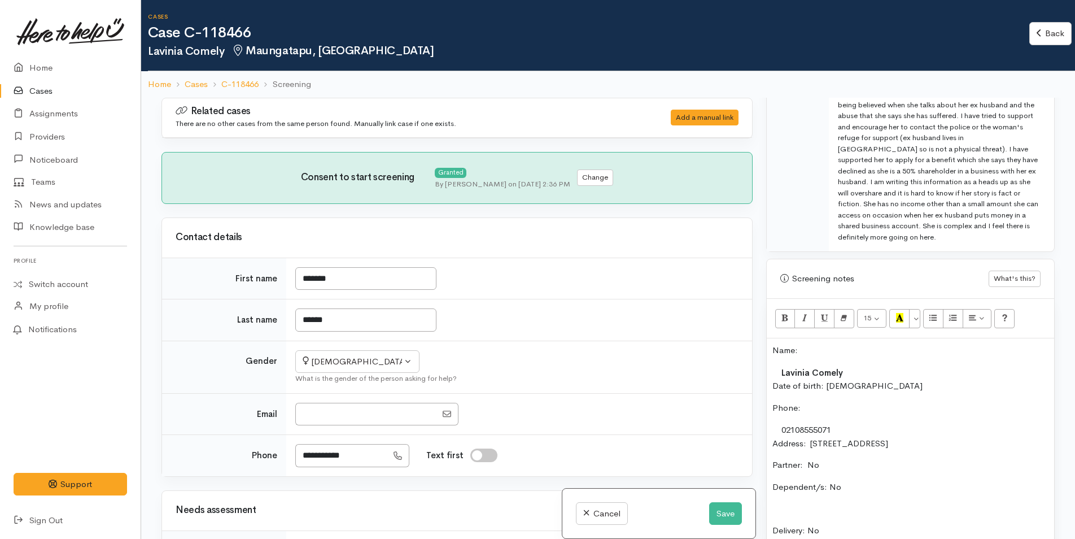
scroll to position [734, 0]
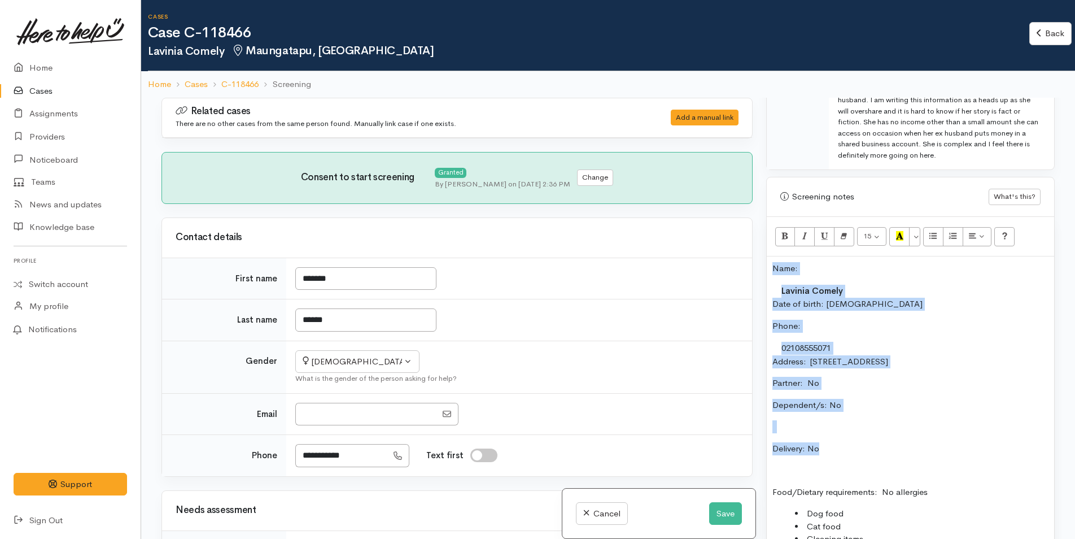
drag, startPoint x: 835, startPoint y: 449, endPoint x: 747, endPoint y: 261, distance: 207.1
click at [746, 263] on div "Related cases There are no other cases from the same person found. Manually lin…" at bounding box center [608, 367] width 907 height 539
copy div "Name: Lavinia Comely Date of birth: 14/3/1964 Phone:  02108555071 Address:  29A…"
click at [905, 296] on td "Lavinia Comely" at bounding box center [913, 291] width 283 height 14
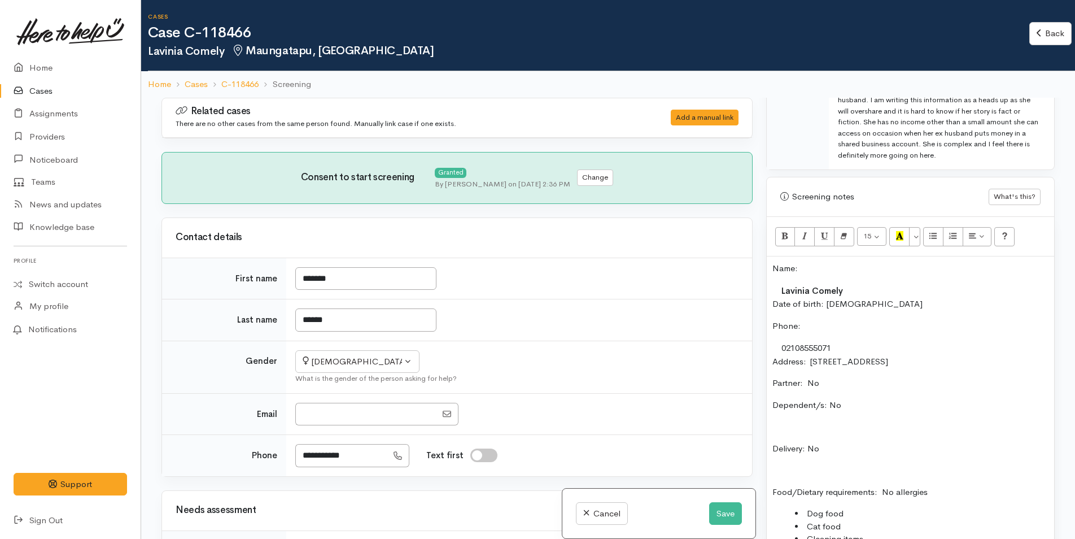
click at [771, 267] on div "Name: Lavinia Comely Date of birth: 14/3/1964 Phone:  02108555071 Address:  29A…" at bounding box center [910, 473] width 287 height 434
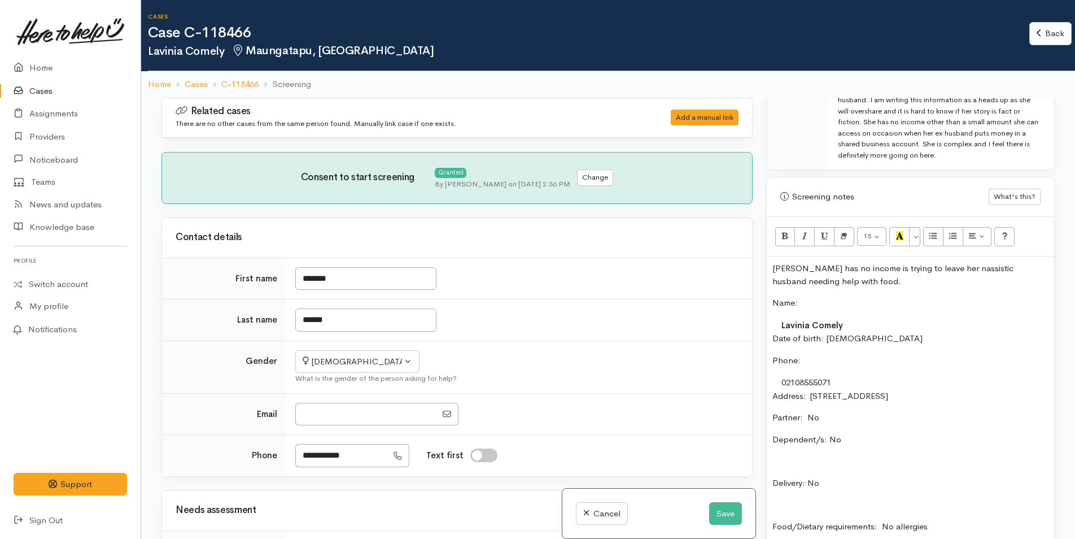
drag, startPoint x: 952, startPoint y: 266, endPoint x: 928, endPoint y: 202, distance: 68.1
click at [928, 202] on div "Screening notes" at bounding box center [884, 196] width 208 height 13
click at [944, 268] on p "Lavinia has no income is trying to leave her nassistic husband needing help wit…" at bounding box center [910, 274] width 276 height 25
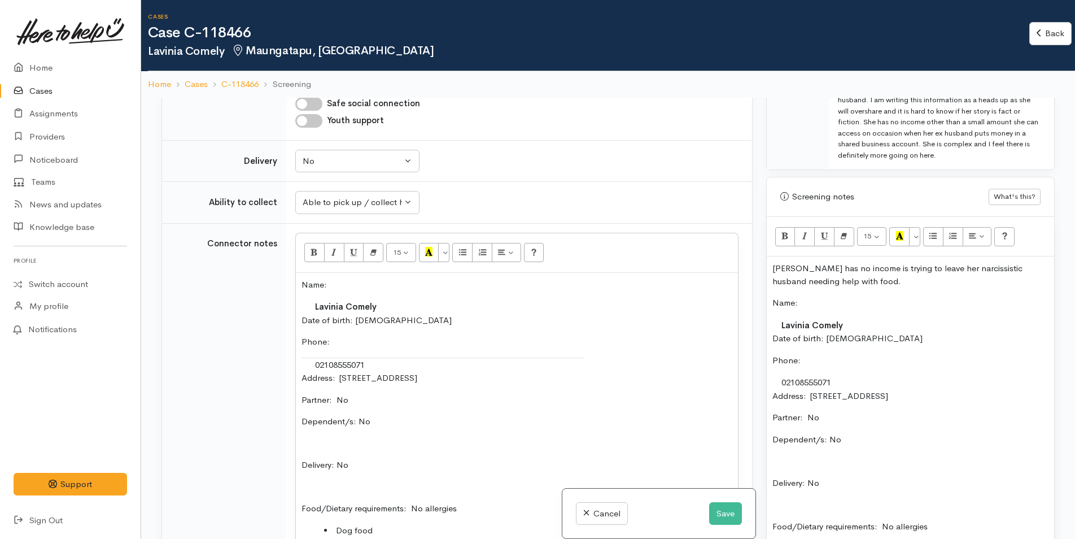
click at [896, 286] on p "Lavinia has no income is trying to leave her narcissistic husband needing help …" at bounding box center [910, 274] width 276 height 25
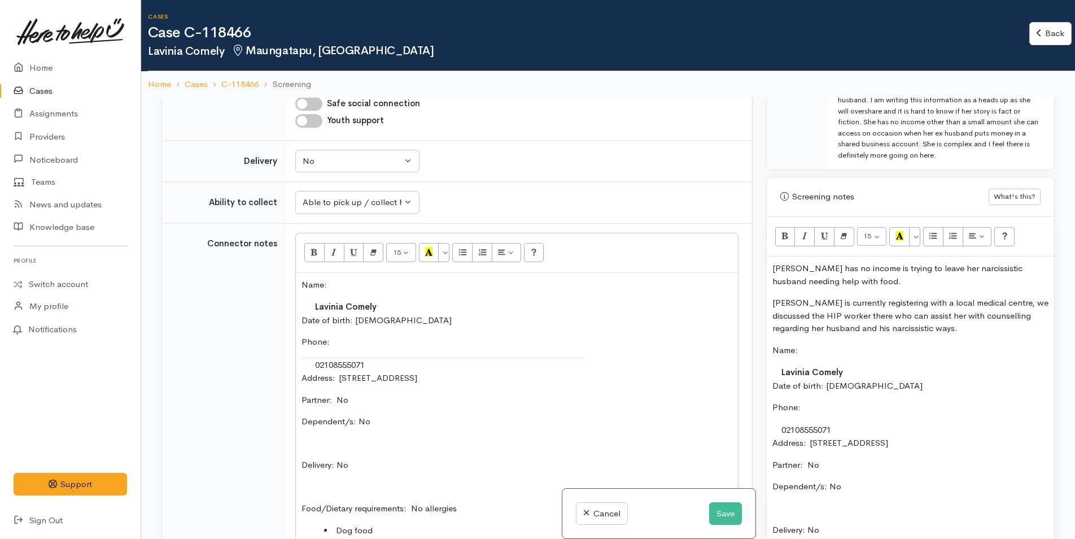
click at [960, 330] on p "Lavinia is currently registering with a local medical centre, we discussed the …" at bounding box center [910, 315] width 276 height 38
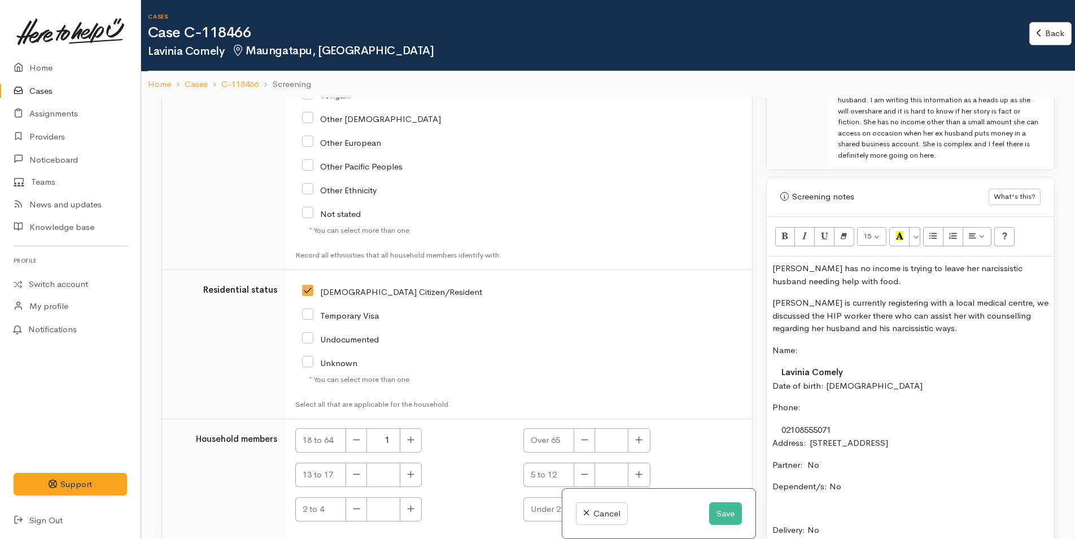
scroll to position [2109, 0]
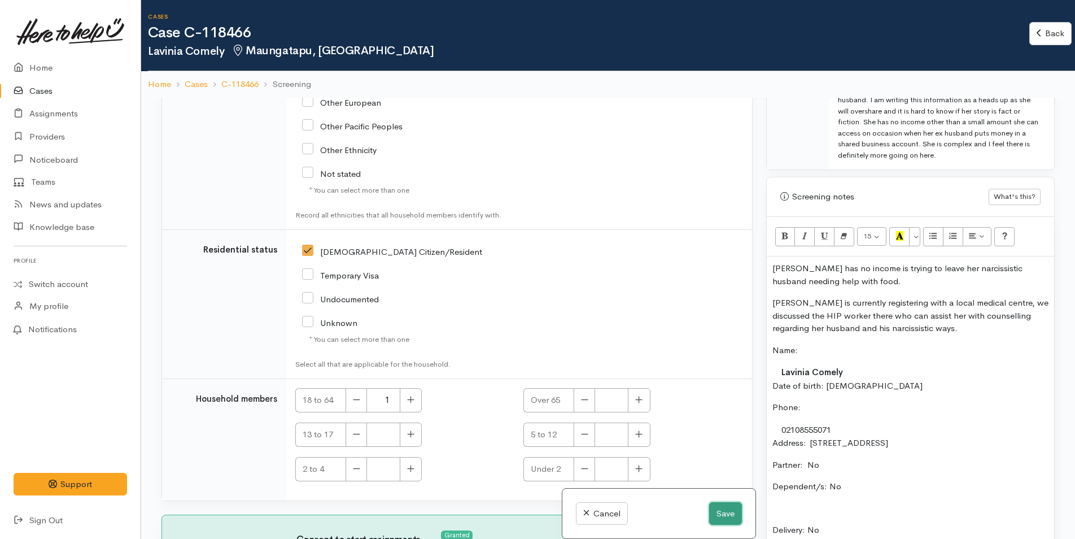
click at [725, 514] on button "Save" at bounding box center [725, 513] width 33 height 23
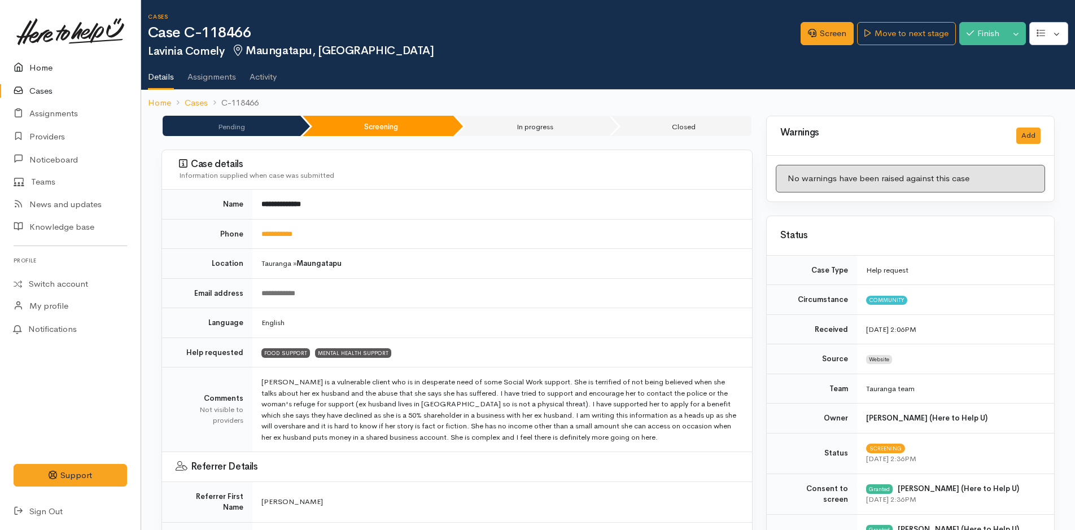
click at [36, 66] on link "Home" at bounding box center [70, 67] width 141 height 23
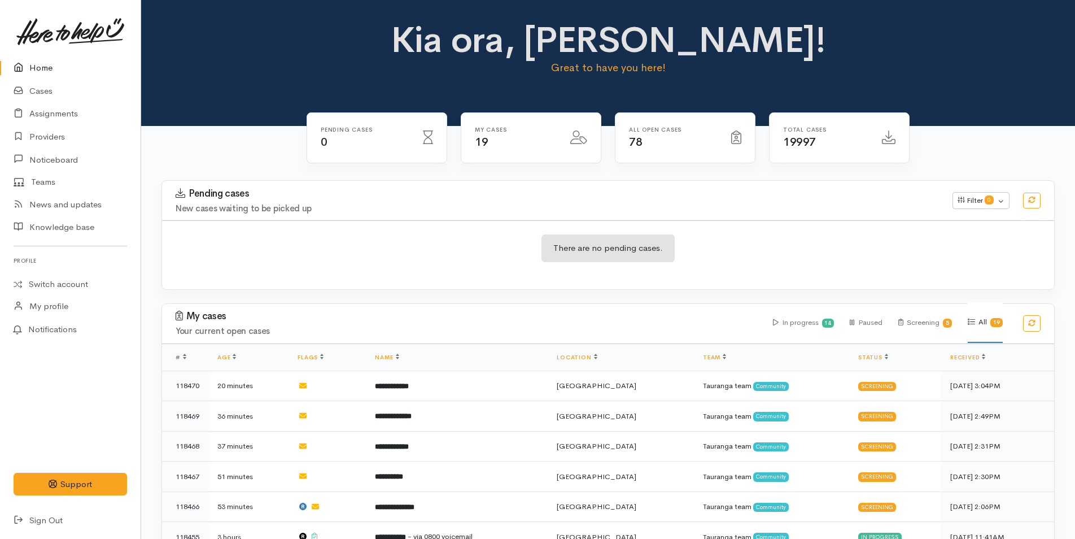
click at [42, 65] on link "Home" at bounding box center [70, 67] width 141 height 23
click at [40, 92] on link "Cases" at bounding box center [70, 91] width 141 height 23
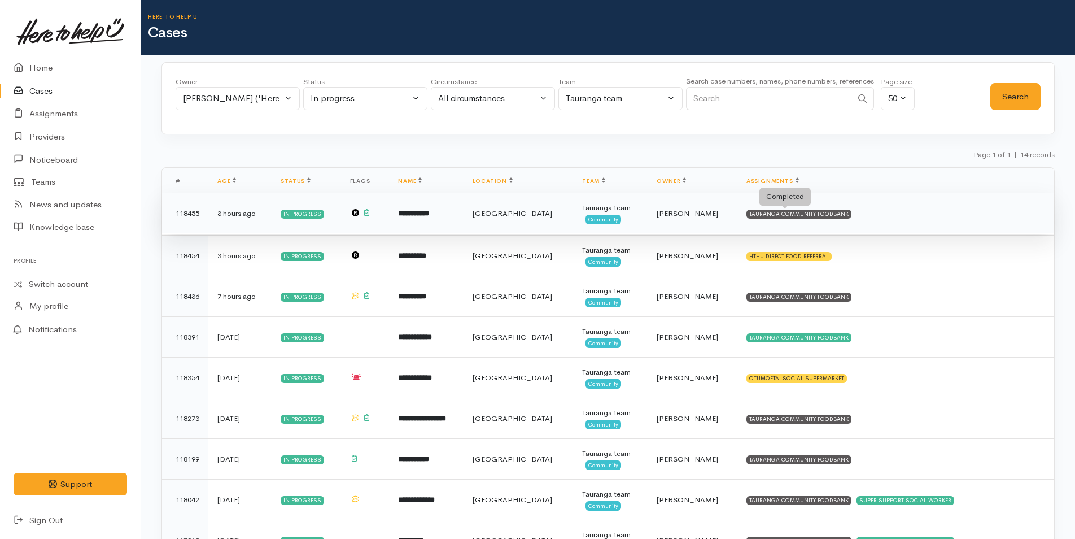
click at [818, 211] on div "TAURANGA COMMUNITY FOODBANK" at bounding box center [798, 213] width 105 height 9
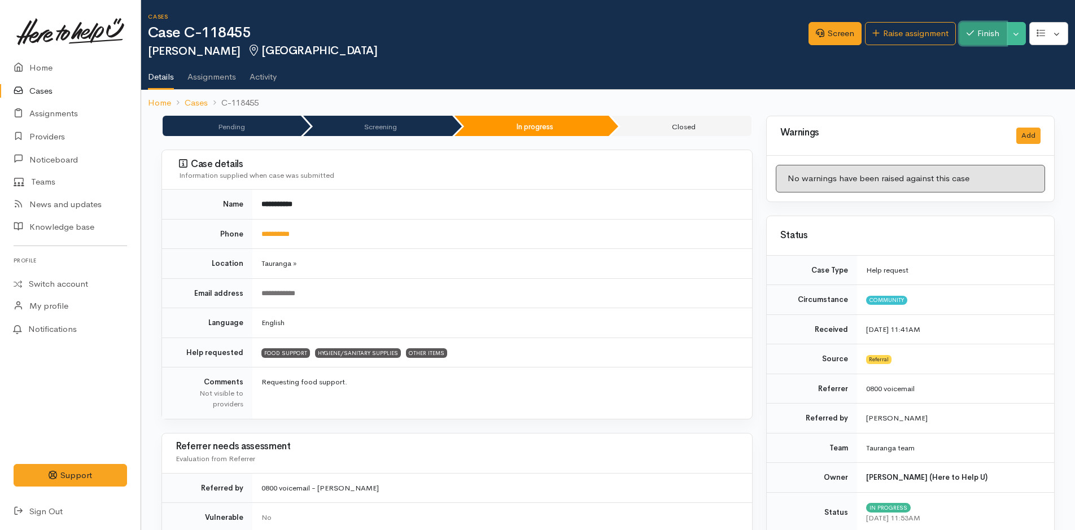
click at [981, 32] on button "Finish" at bounding box center [982, 33] width 47 height 23
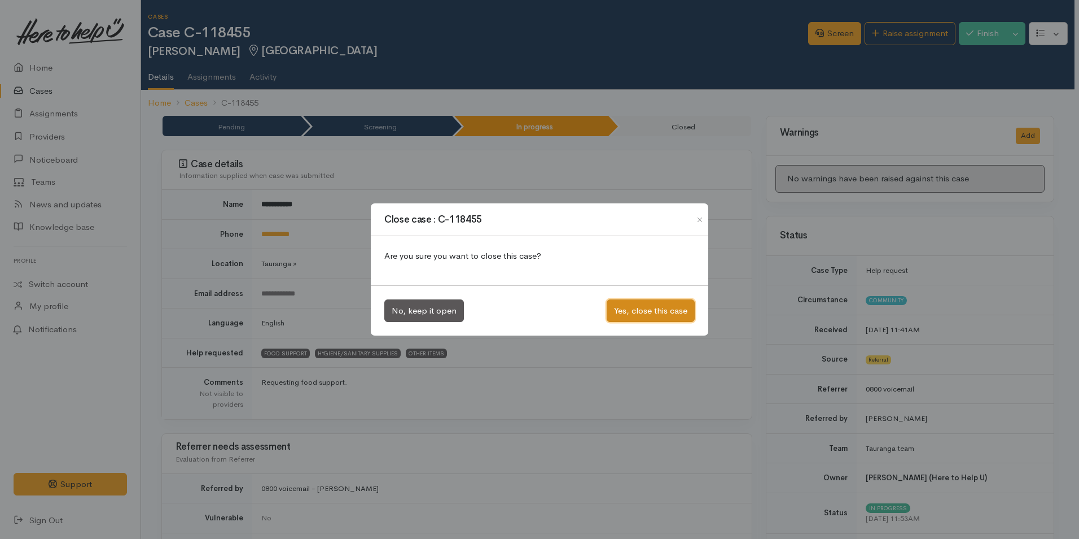
click at [677, 309] on button "Yes, close this case" at bounding box center [651, 310] width 88 height 23
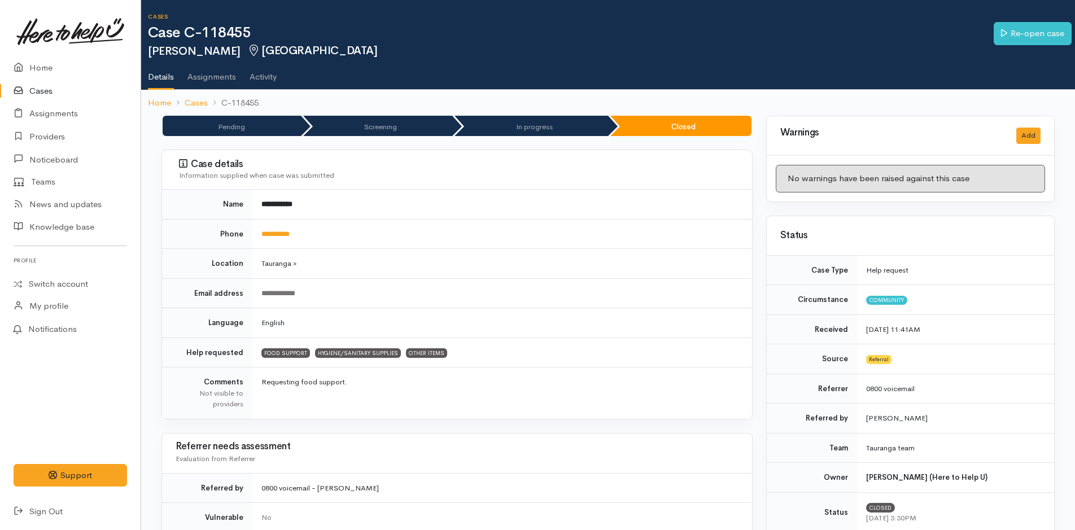
click at [46, 89] on link "Cases" at bounding box center [70, 91] width 141 height 23
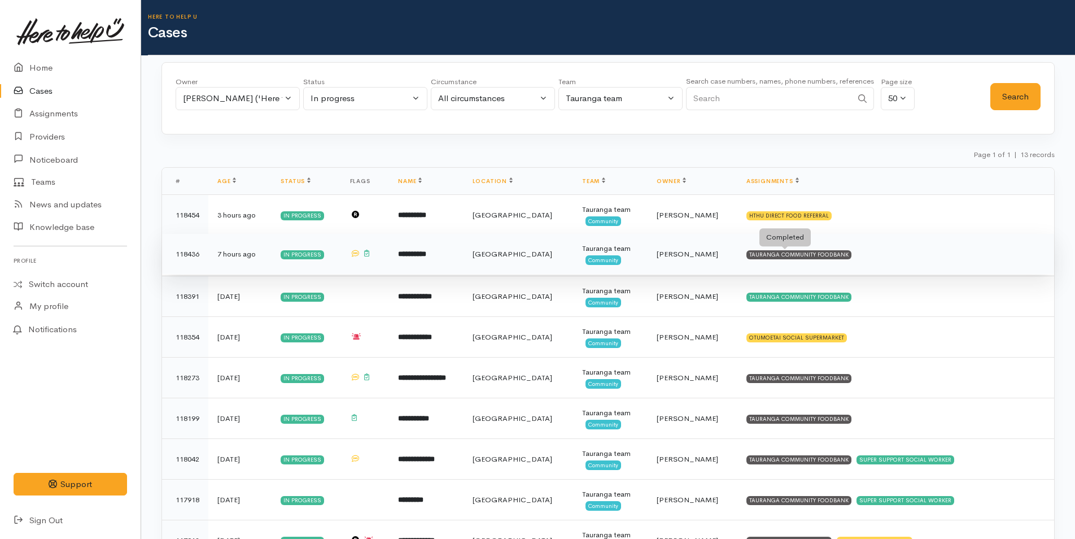
click at [811, 252] on div "TAURANGA COMMUNITY FOODBANK" at bounding box center [798, 254] width 105 height 9
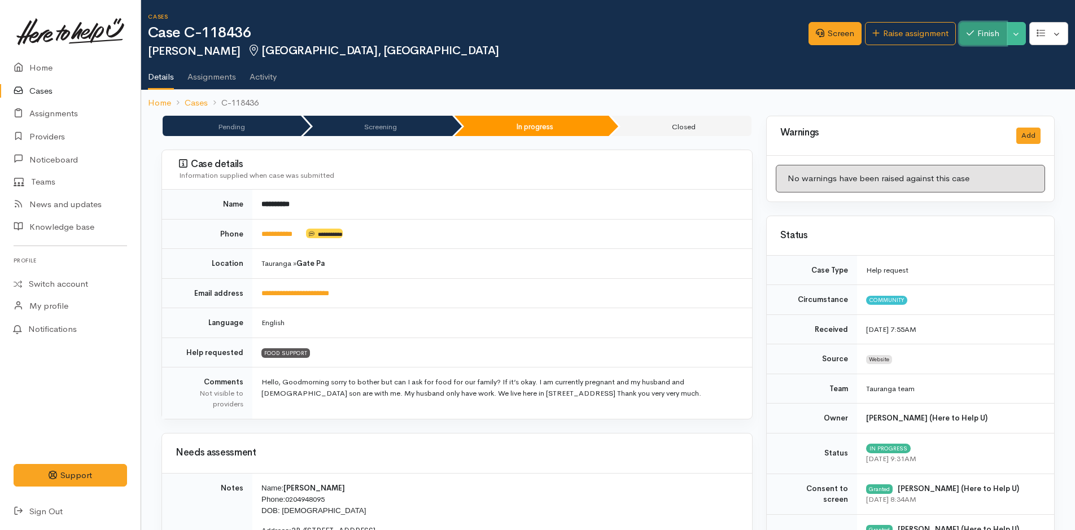
click at [977, 34] on button "Finish" at bounding box center [982, 33] width 47 height 23
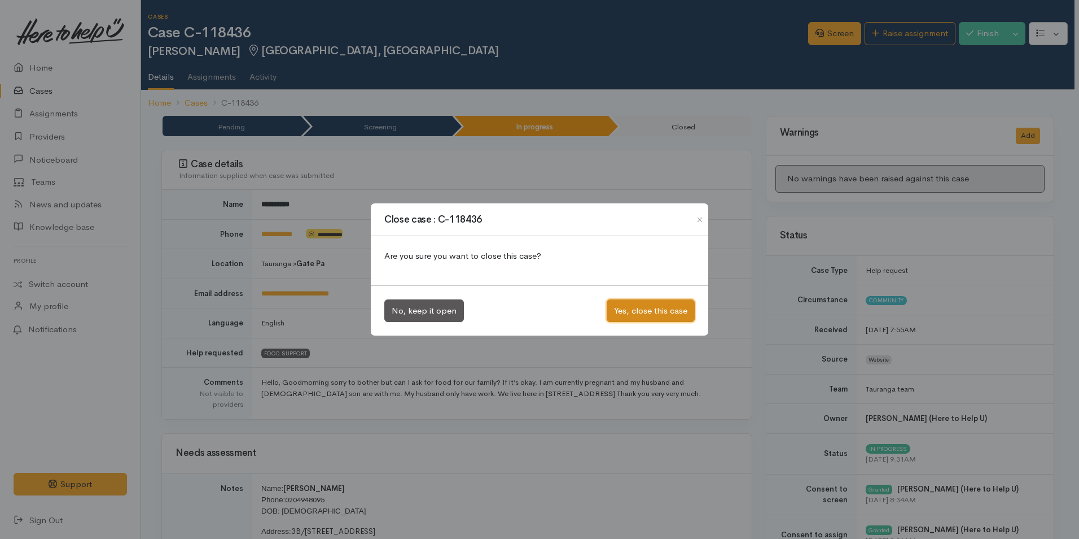
click at [659, 306] on button "Yes, close this case" at bounding box center [651, 310] width 88 height 23
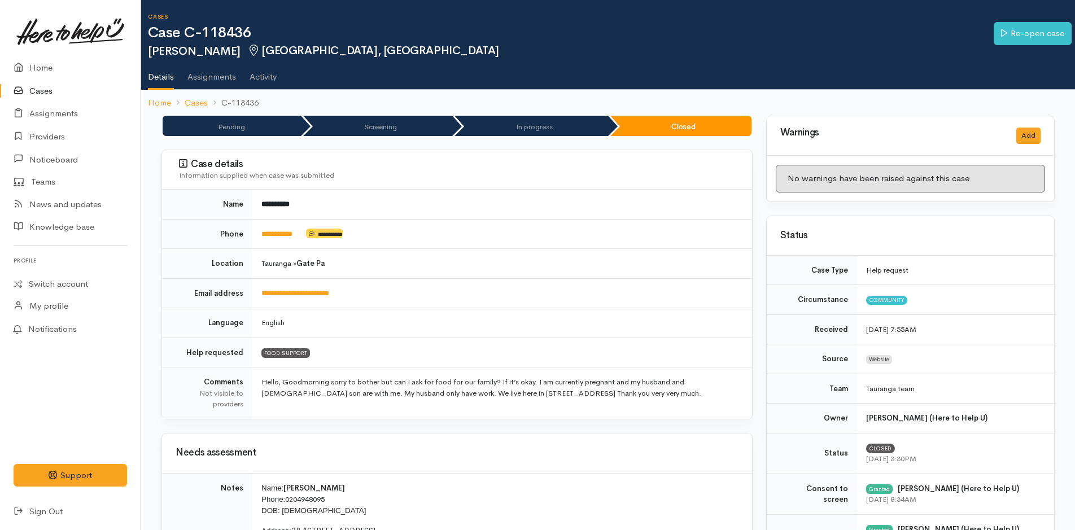
click at [40, 89] on link "Cases" at bounding box center [70, 91] width 141 height 23
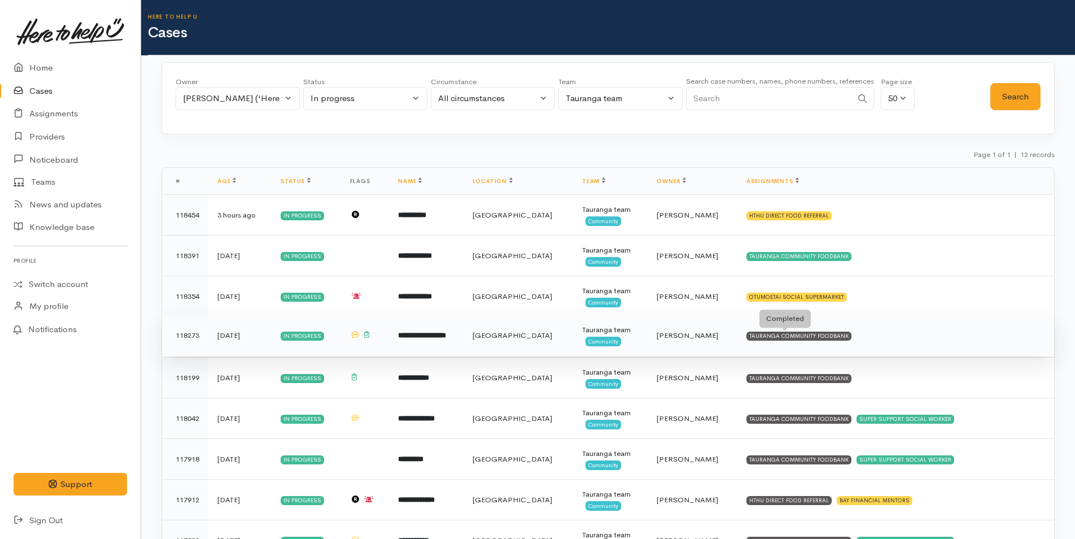
click at [834, 330] on td "TAURANGA COMMUNITY FOODBANK" at bounding box center [895, 335] width 317 height 41
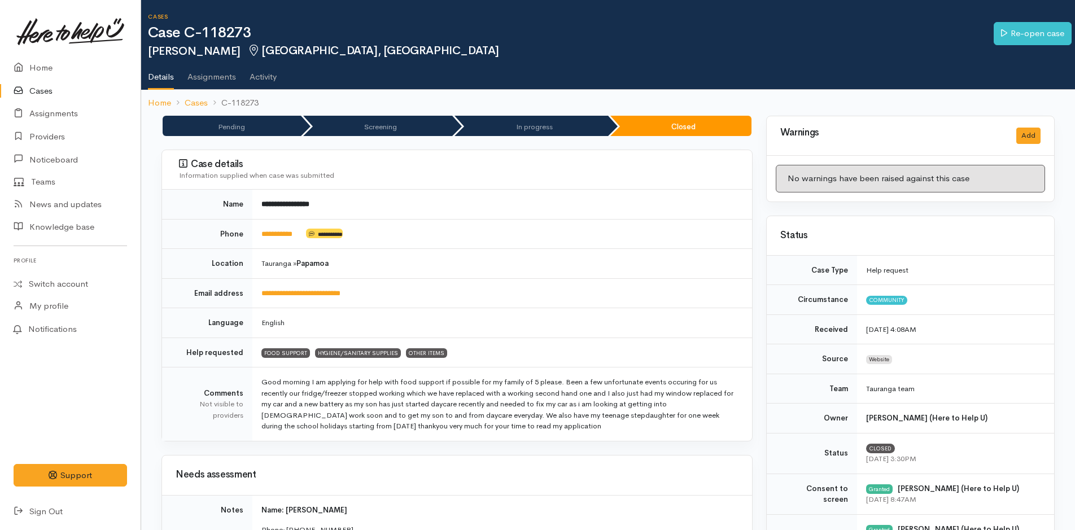
click at [38, 90] on link "Cases" at bounding box center [70, 91] width 141 height 23
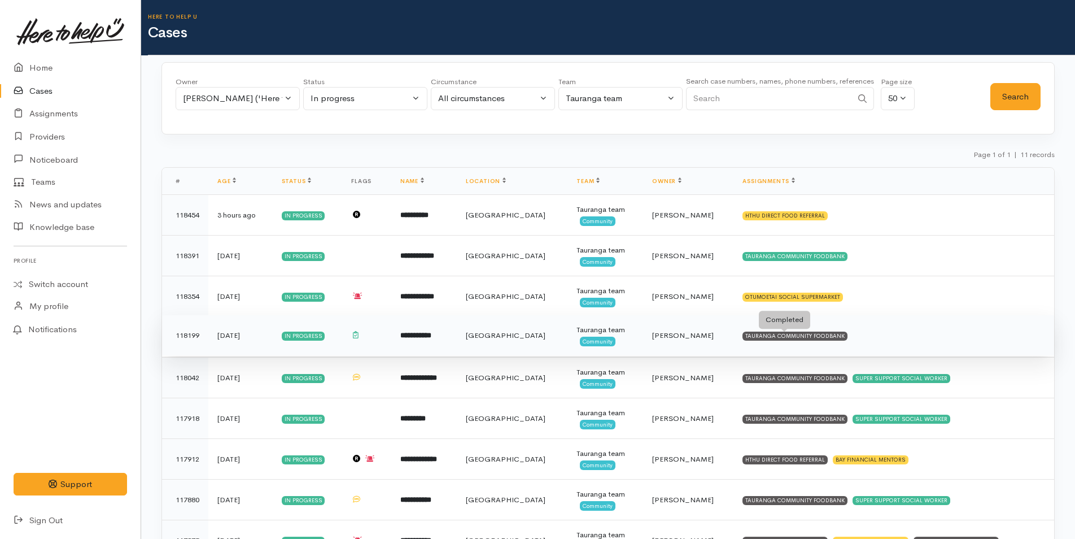
click at [821, 336] on div "TAURANGA COMMUNITY FOODBANK" at bounding box center [794, 335] width 105 height 9
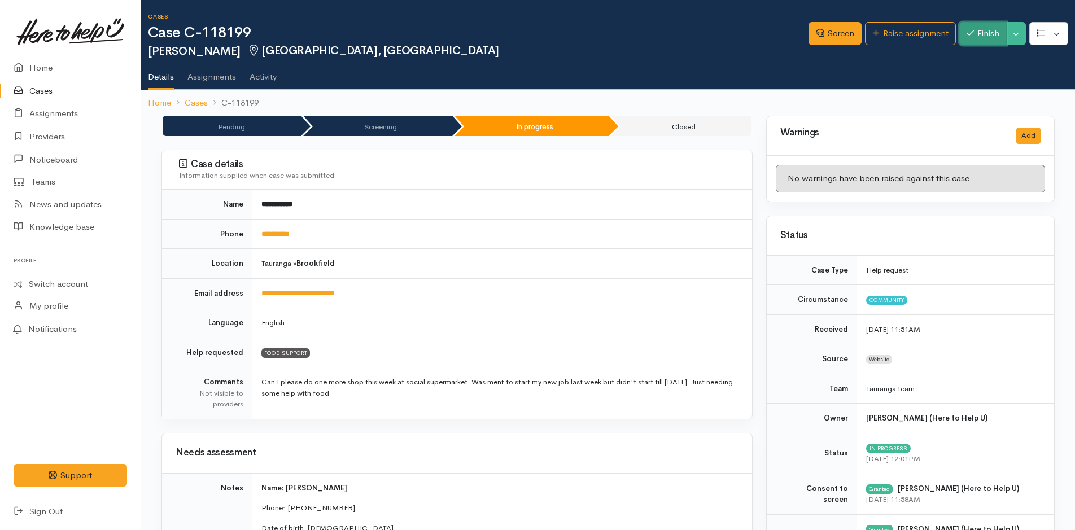
click at [986, 28] on button "Finish" at bounding box center [982, 33] width 47 height 23
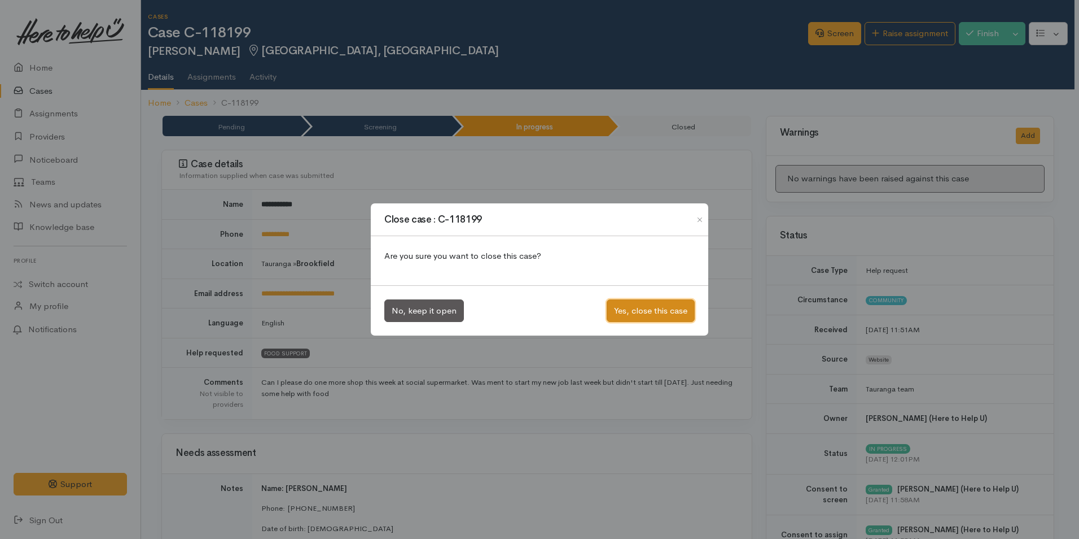
click at [667, 307] on button "Yes, close this case" at bounding box center [651, 310] width 88 height 23
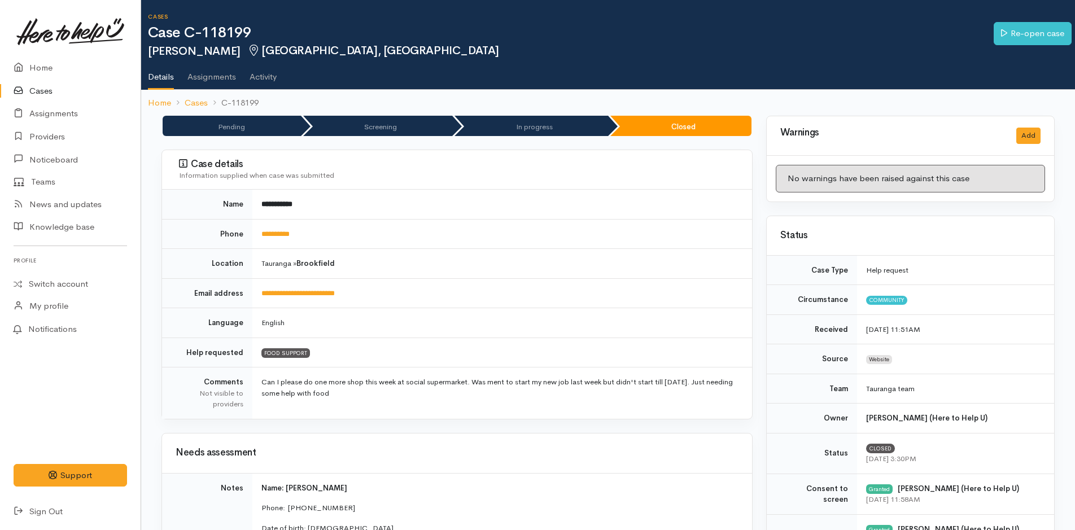
click at [37, 90] on link "Cases" at bounding box center [70, 91] width 141 height 23
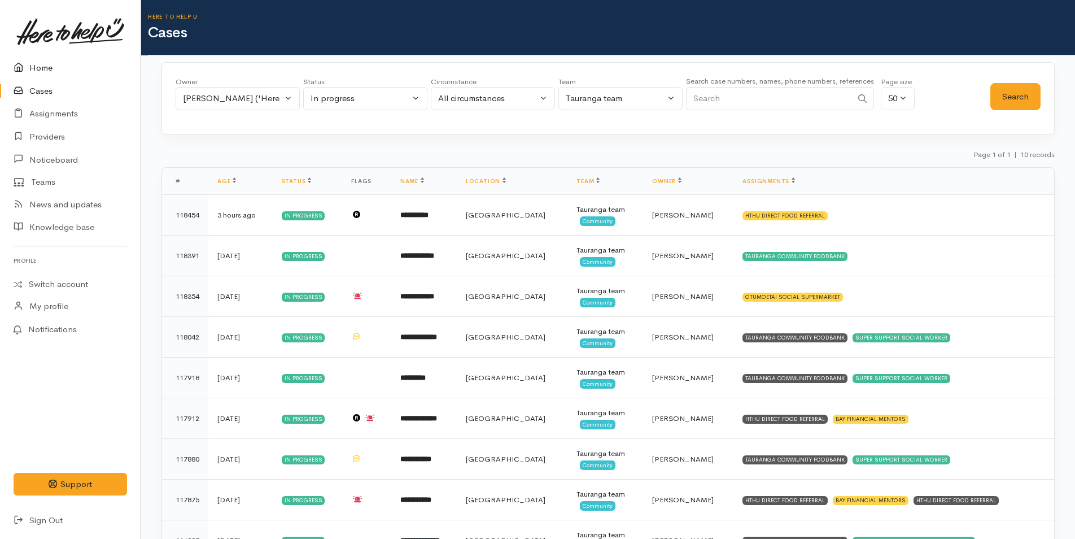
click at [35, 65] on link "Home" at bounding box center [70, 67] width 141 height 23
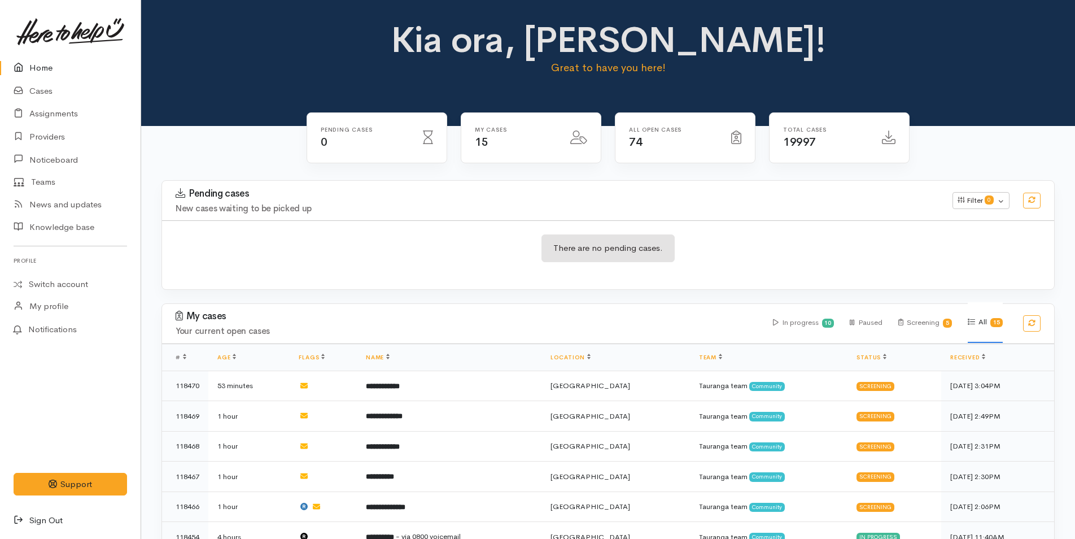
click at [55, 517] on link "Sign Out" at bounding box center [70, 520] width 141 height 23
